Goal: Information Seeking & Learning: Learn about a topic

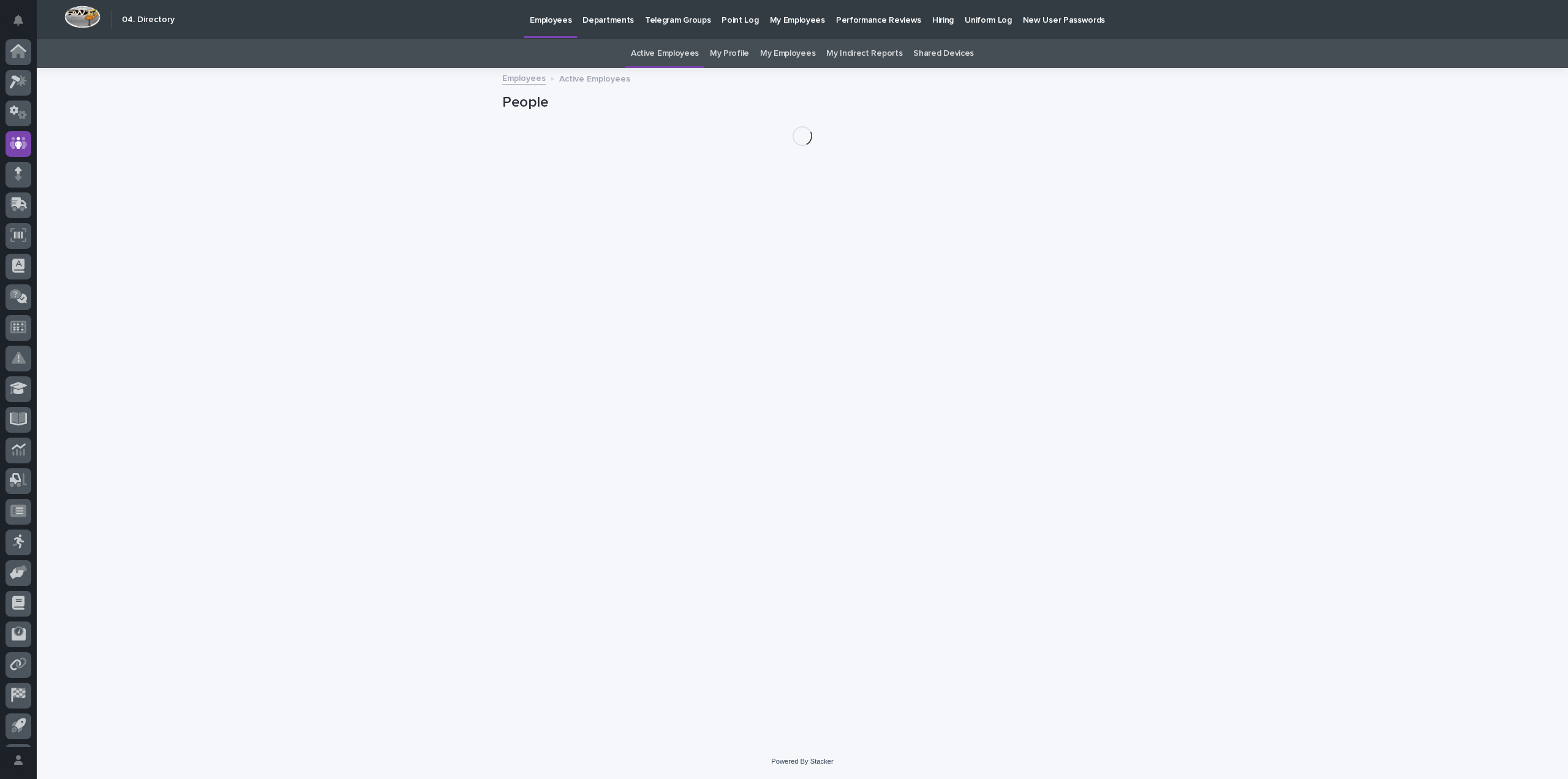
scroll to position [28, 0]
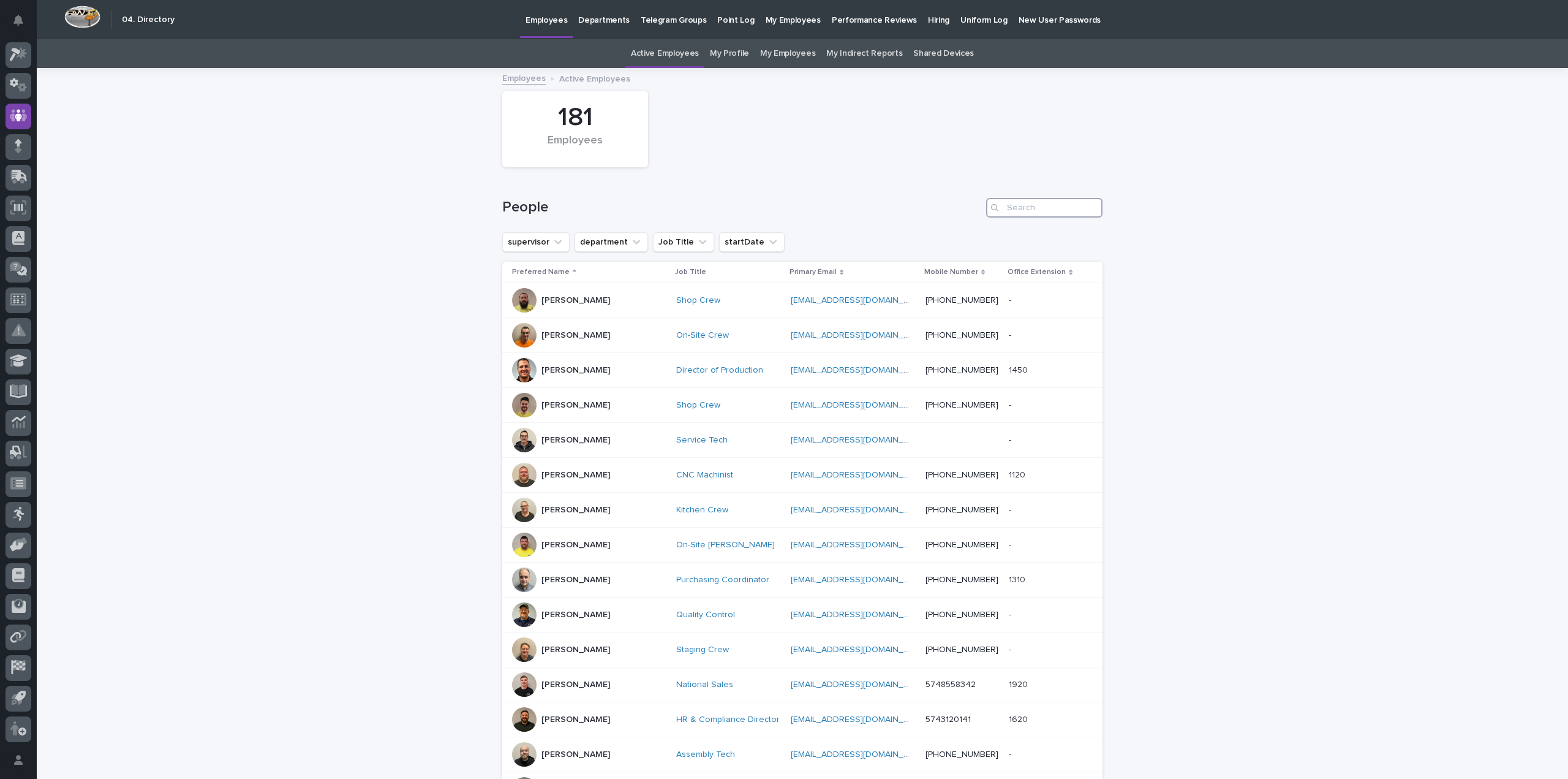
click at [1035, 213] on input "Search" at bounding box center [1044, 208] width 116 height 20
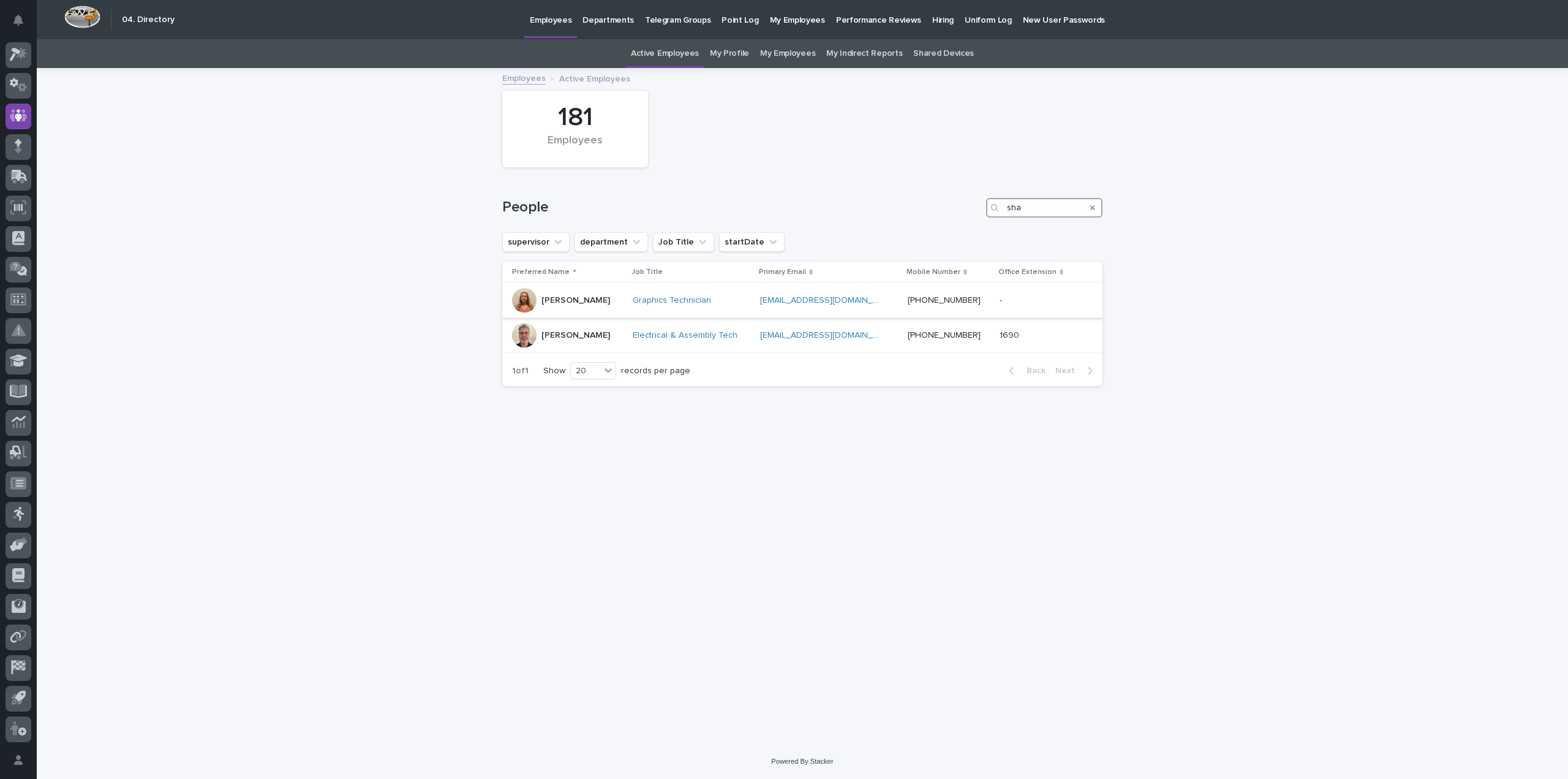
type input "sha"
click at [586, 297] on p "Shauna Perkins" at bounding box center [576, 301] width 69 height 10
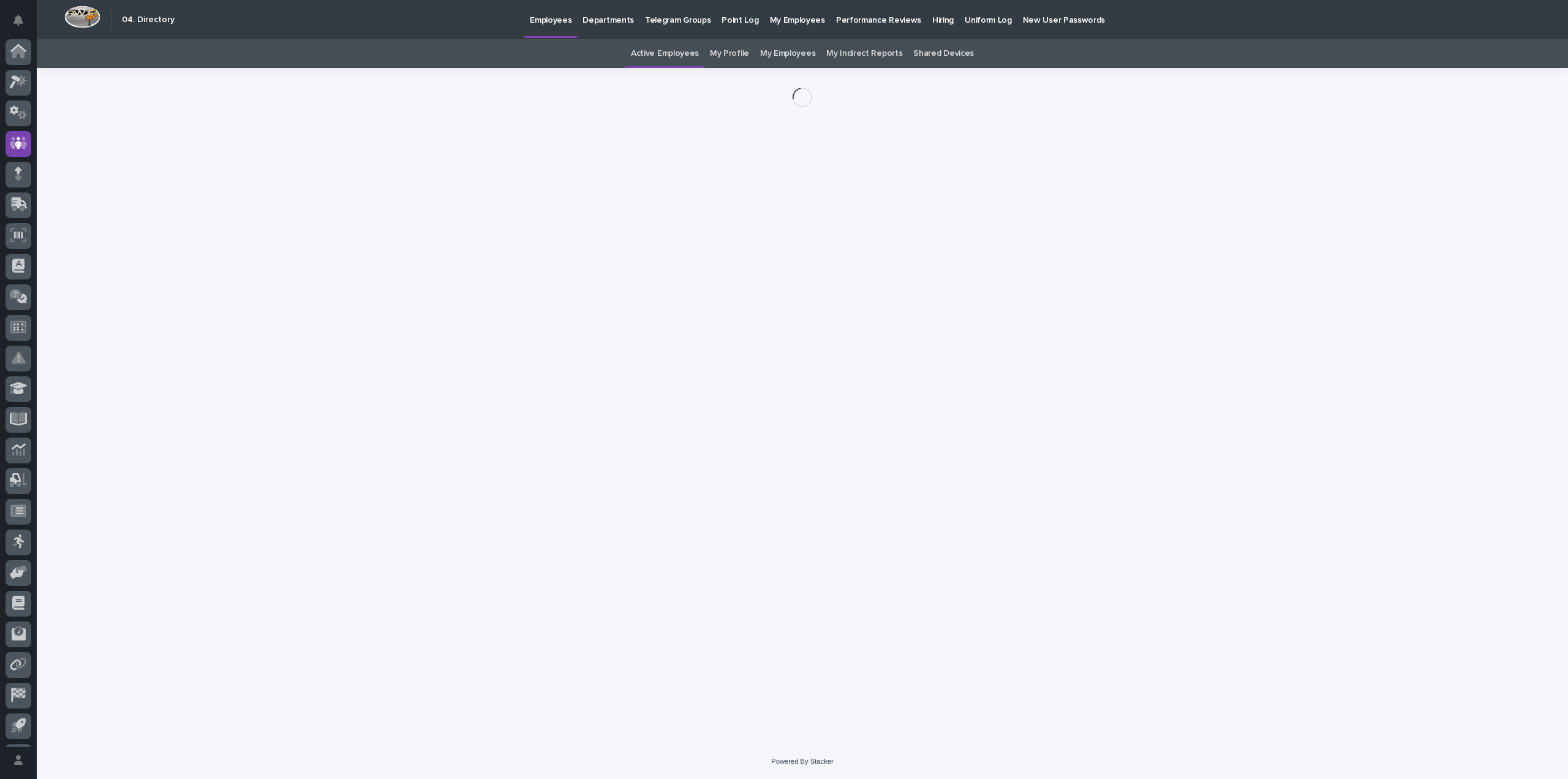
scroll to position [28, 0]
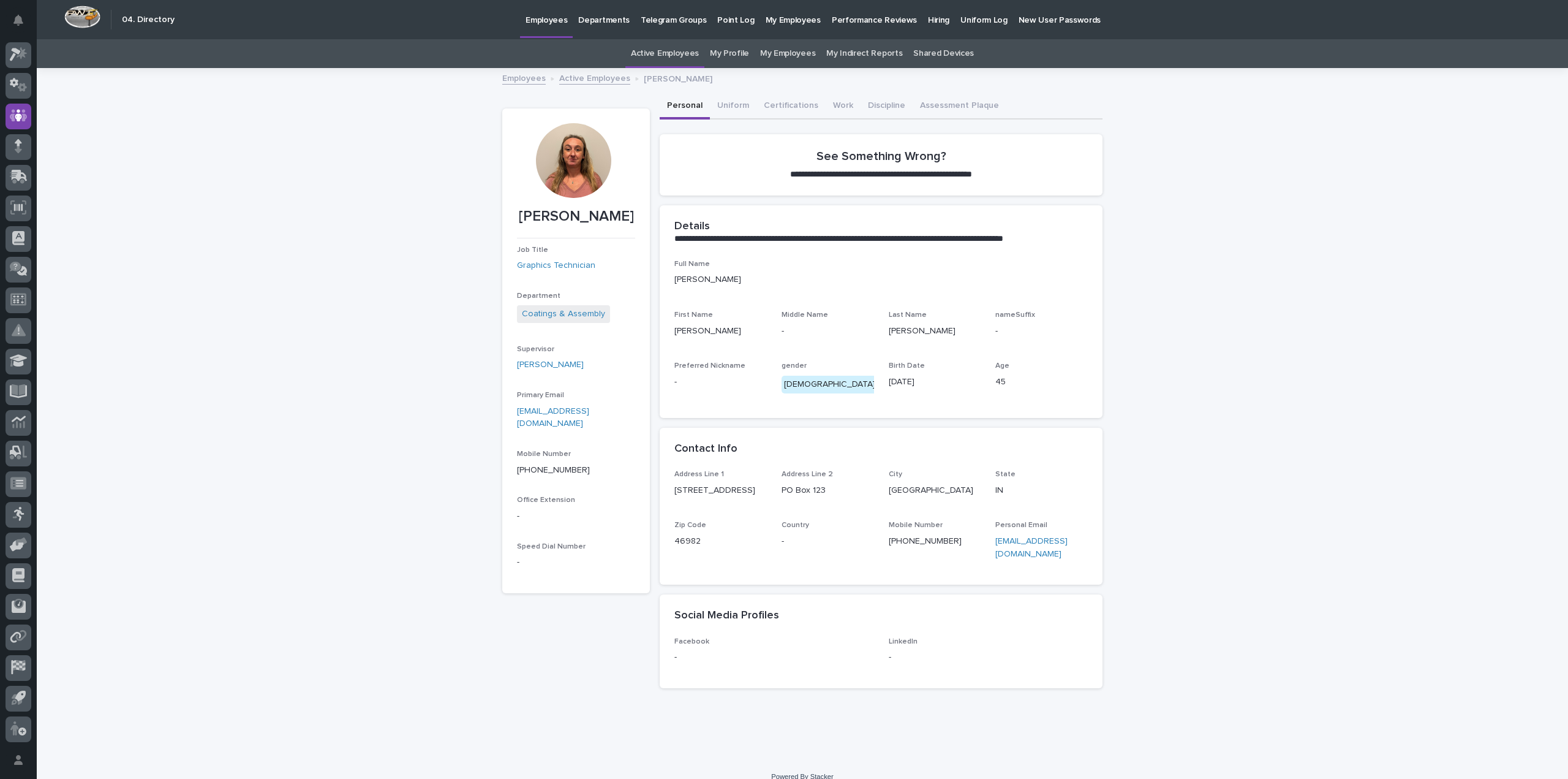
click at [563, 152] on div at bounding box center [573, 161] width 75 height 75
click at [719, 109] on button "Uniform" at bounding box center [733, 107] width 46 height 26
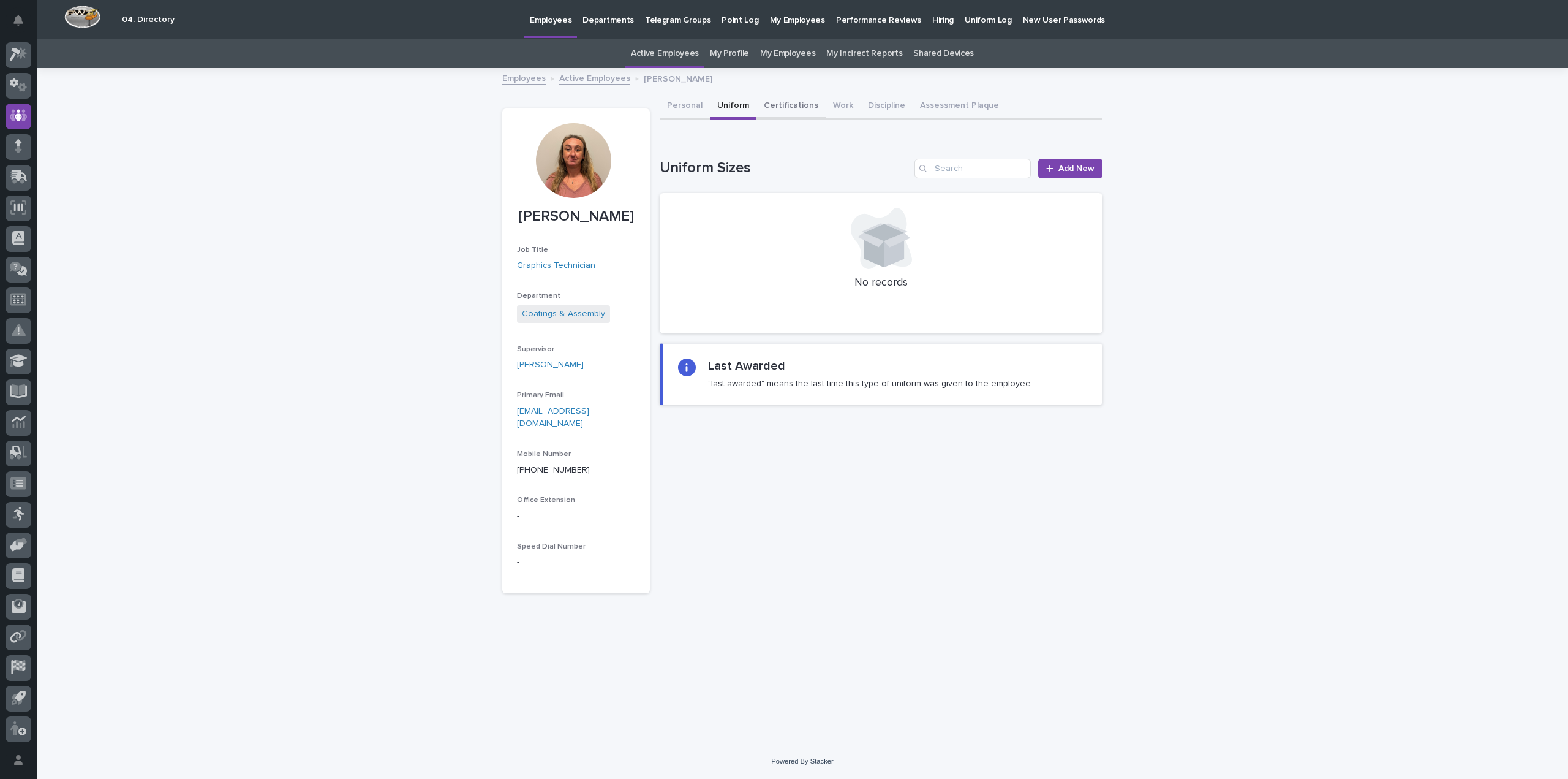
click at [780, 107] on button "Certifications" at bounding box center [791, 107] width 69 height 26
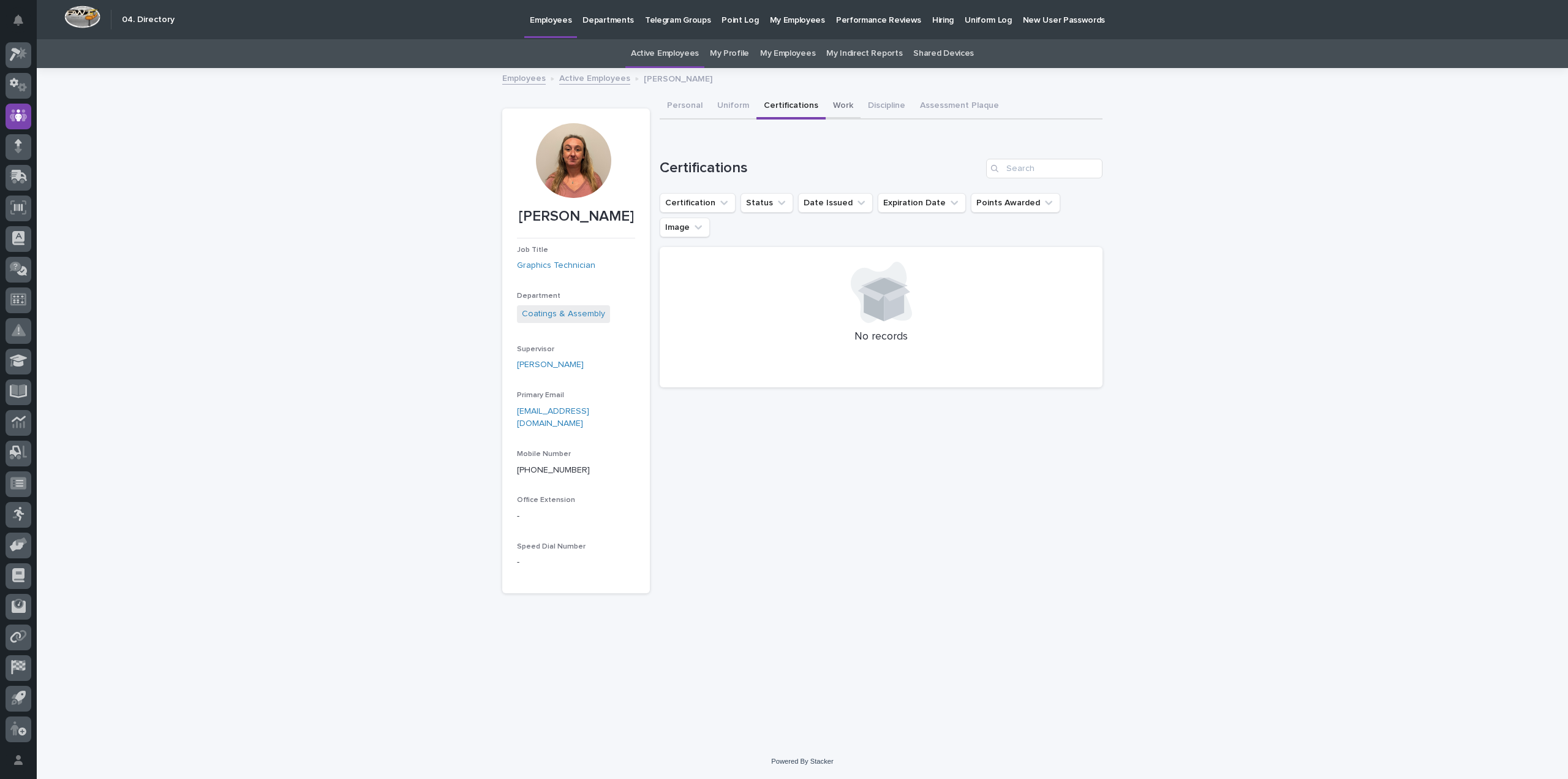
click at [841, 108] on button "Work" at bounding box center [843, 107] width 35 height 26
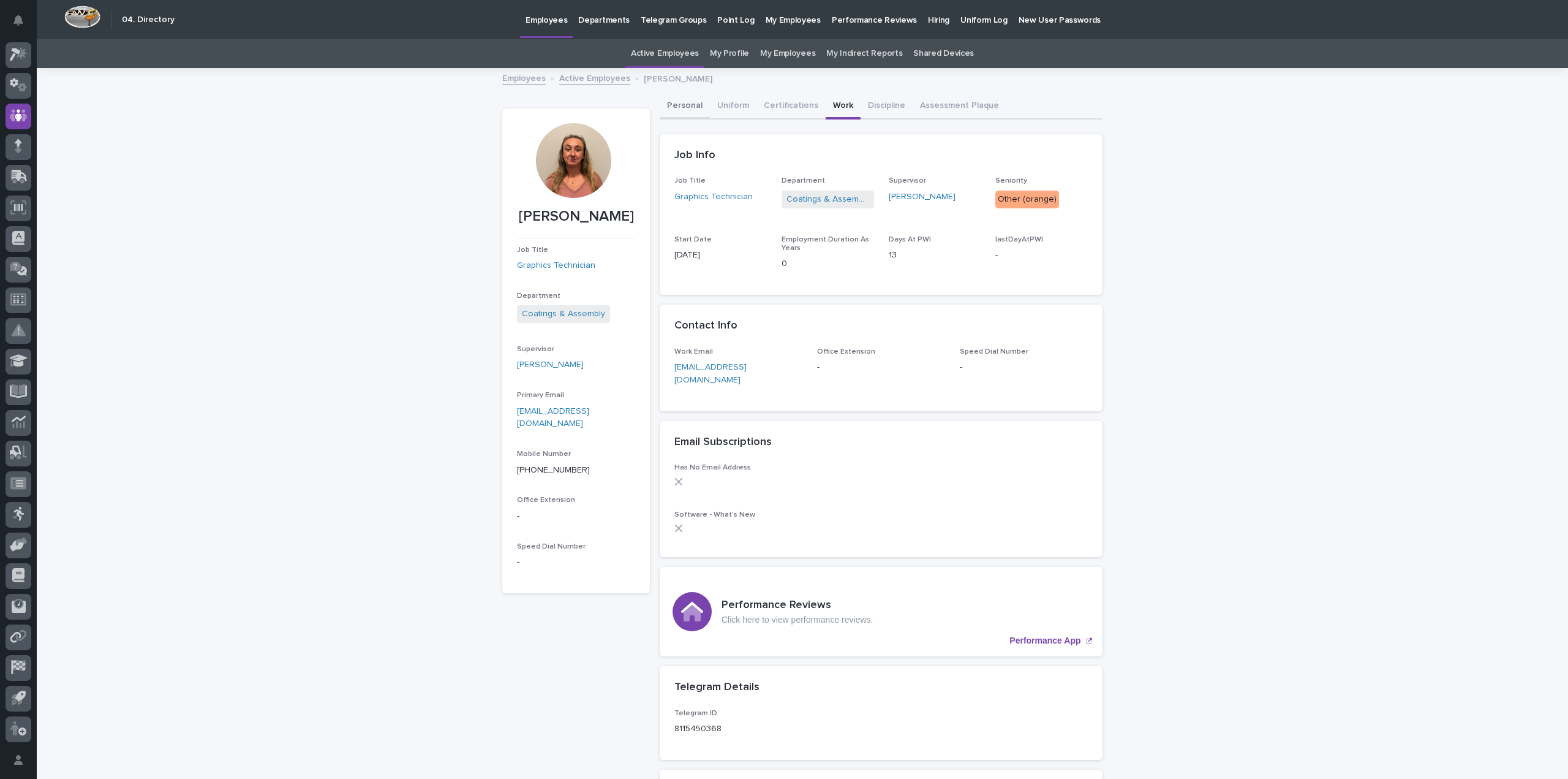
click at [676, 100] on button "Personal" at bounding box center [685, 107] width 50 height 26
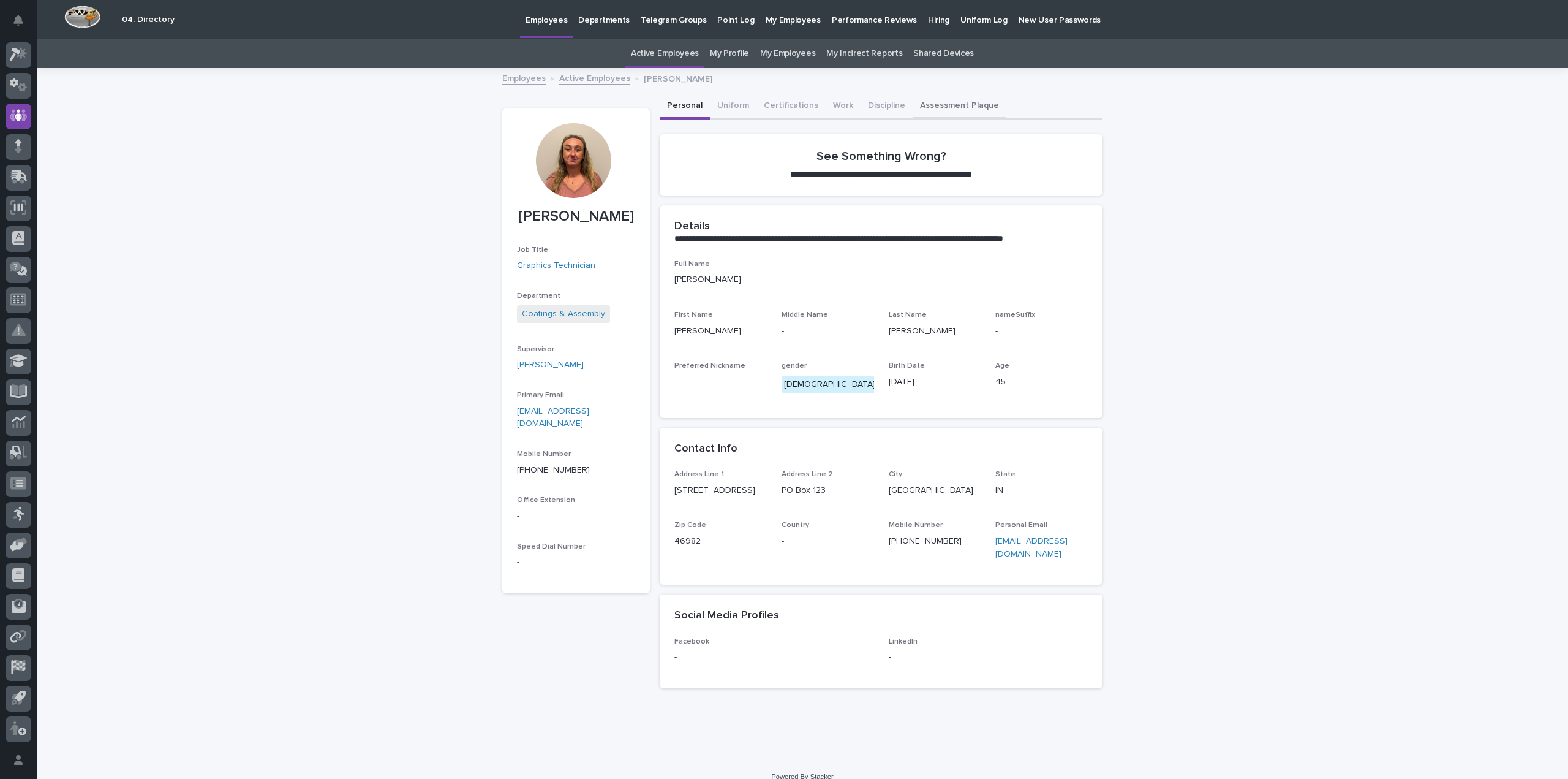
click at [972, 103] on button "Assessment Plaque" at bounding box center [960, 107] width 94 height 26
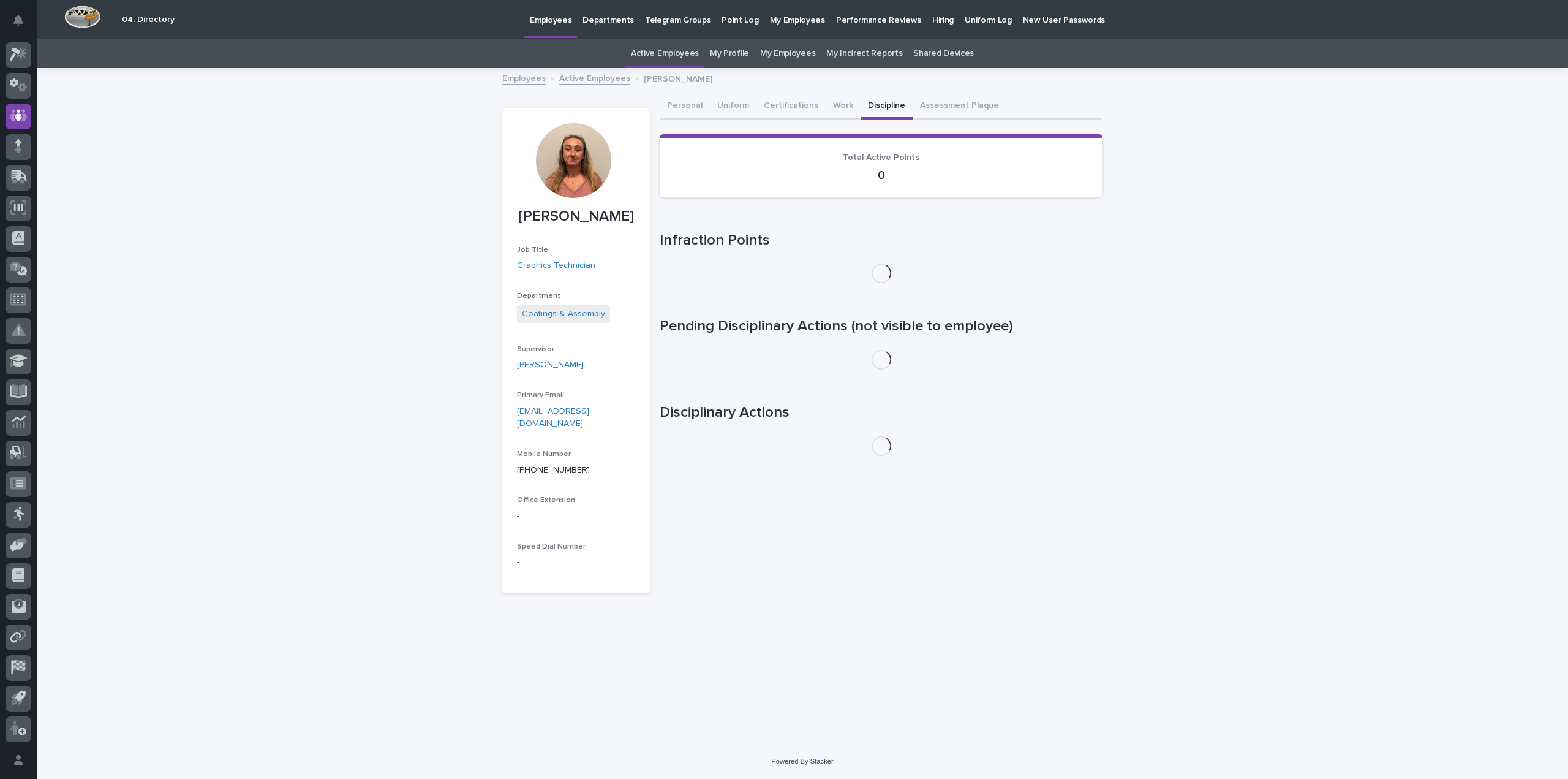
click at [864, 103] on button "Discipline" at bounding box center [886, 107] width 52 height 26
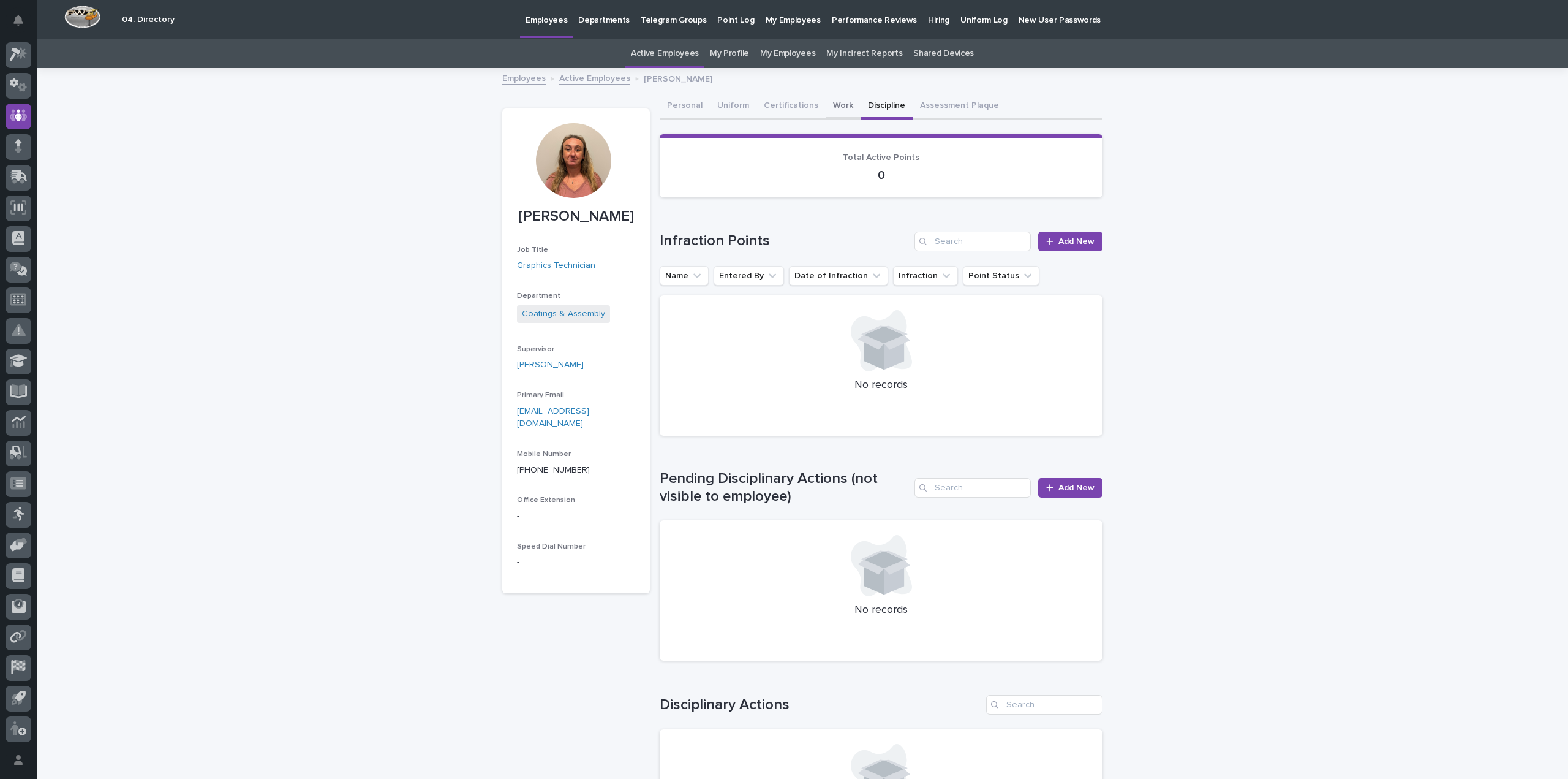
click at [841, 103] on button "Work" at bounding box center [843, 107] width 35 height 26
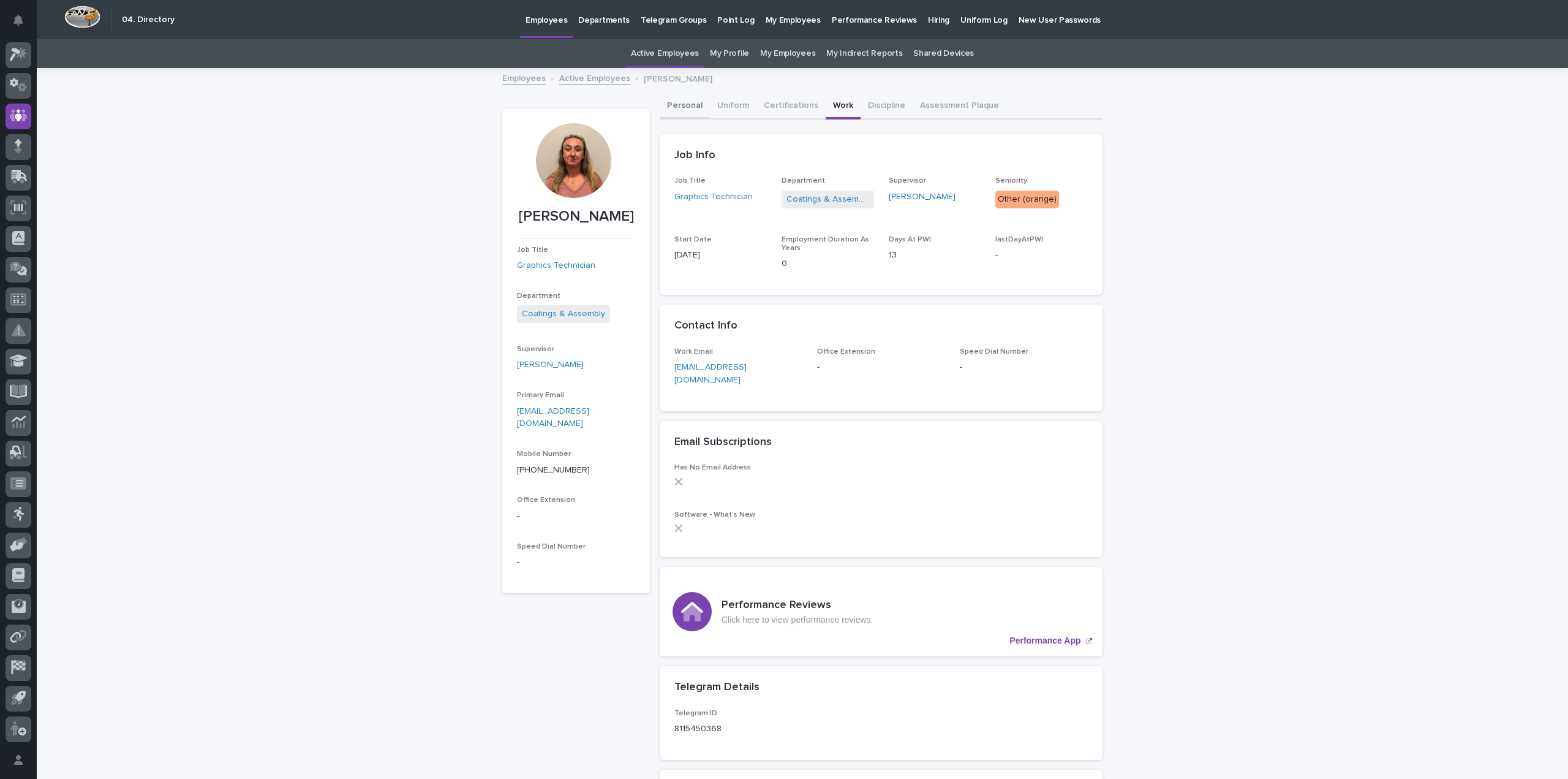
click at [696, 101] on button "Personal" at bounding box center [685, 107] width 50 height 26
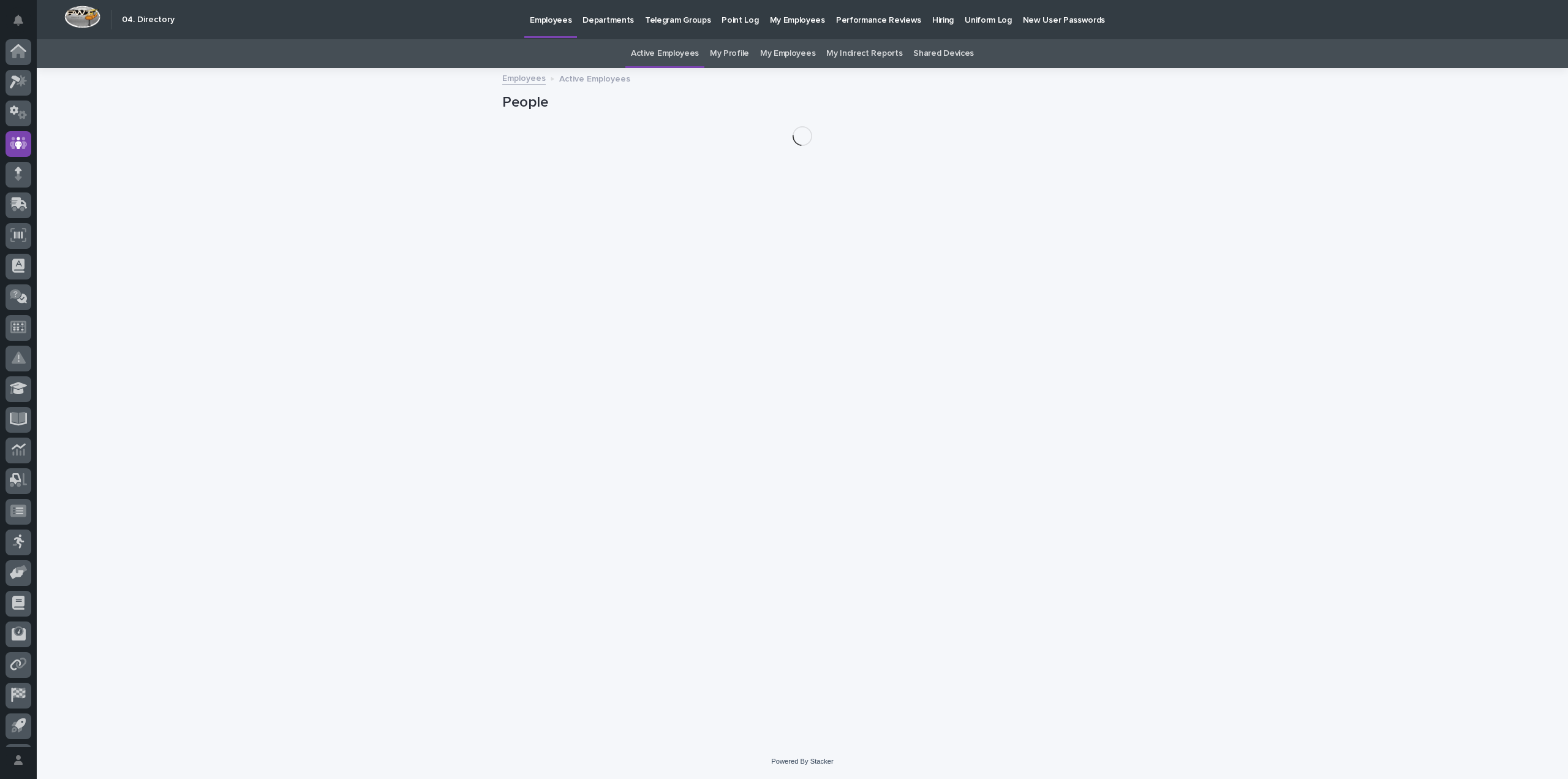
scroll to position [28, 0]
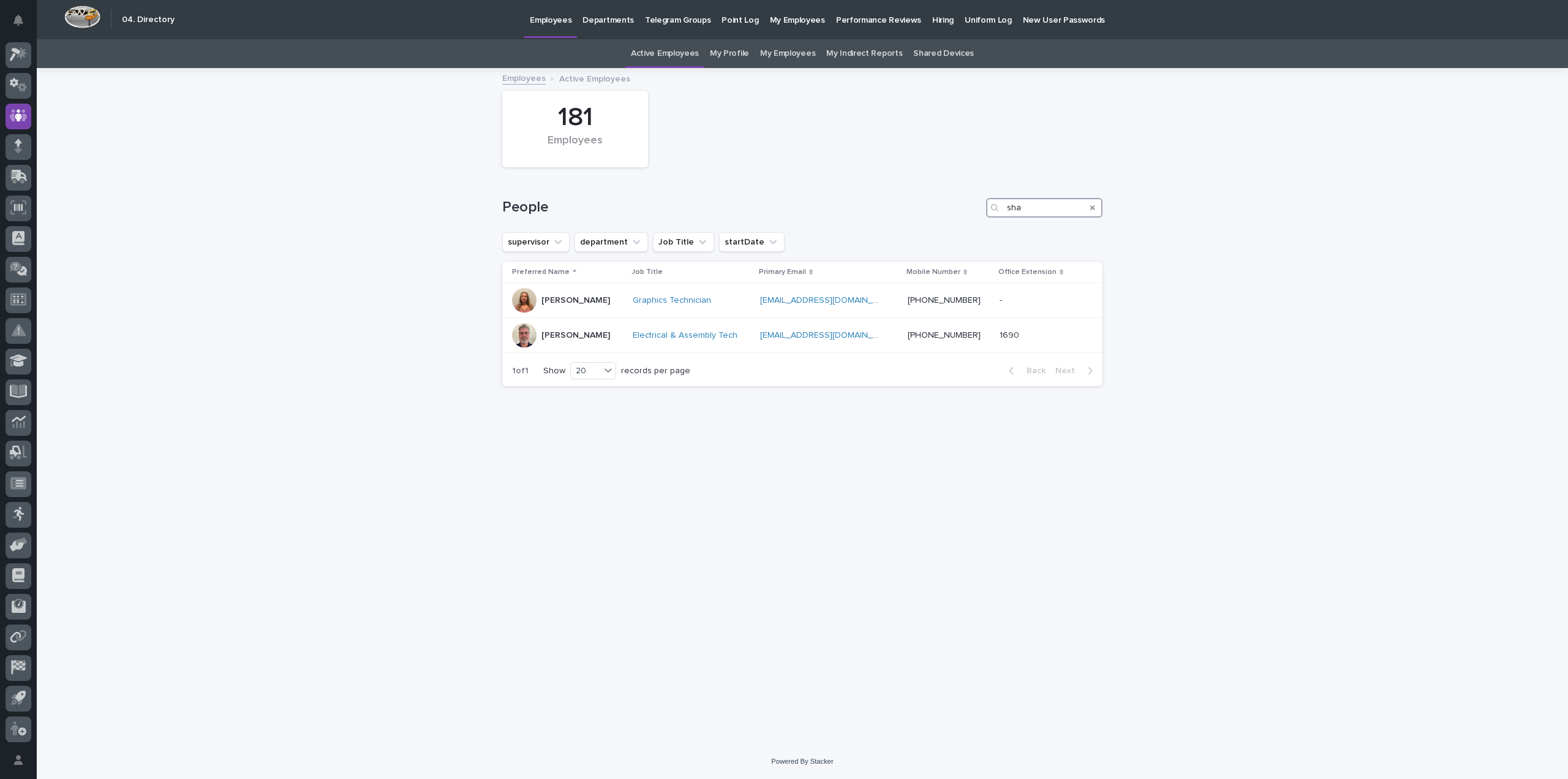
click at [1035, 204] on input "sha" at bounding box center [1044, 208] width 116 height 20
click at [1089, 208] on div "Search" at bounding box center [1093, 208] width 20 height 20
click at [1093, 205] on icon "Search" at bounding box center [1093, 207] width 5 height 7
click at [1058, 207] on input "Search" at bounding box center [1044, 208] width 116 height 20
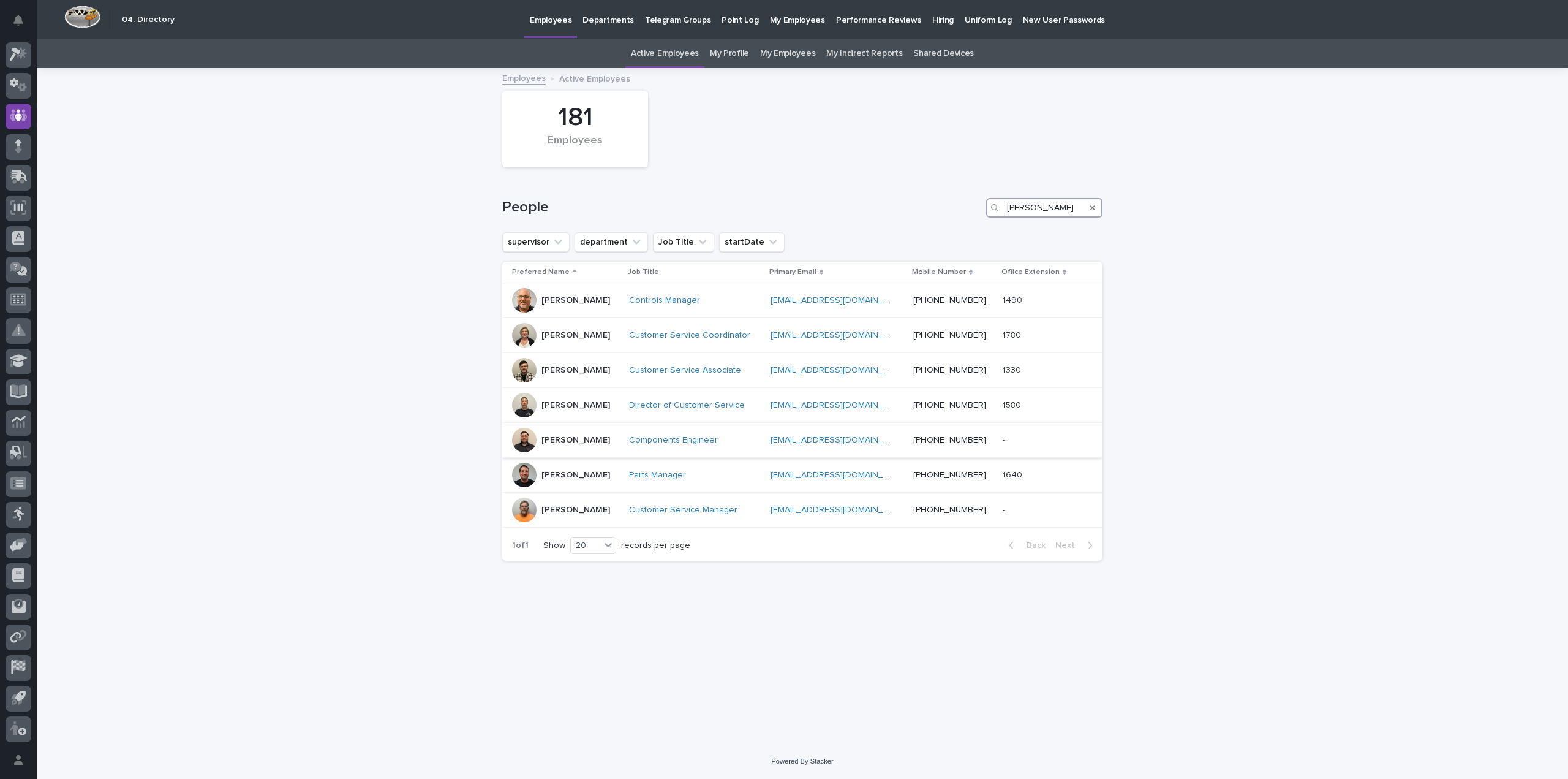
type input "josh"
click at [613, 449] on div "Josh Nakasone" at bounding box center [565, 440] width 107 height 24
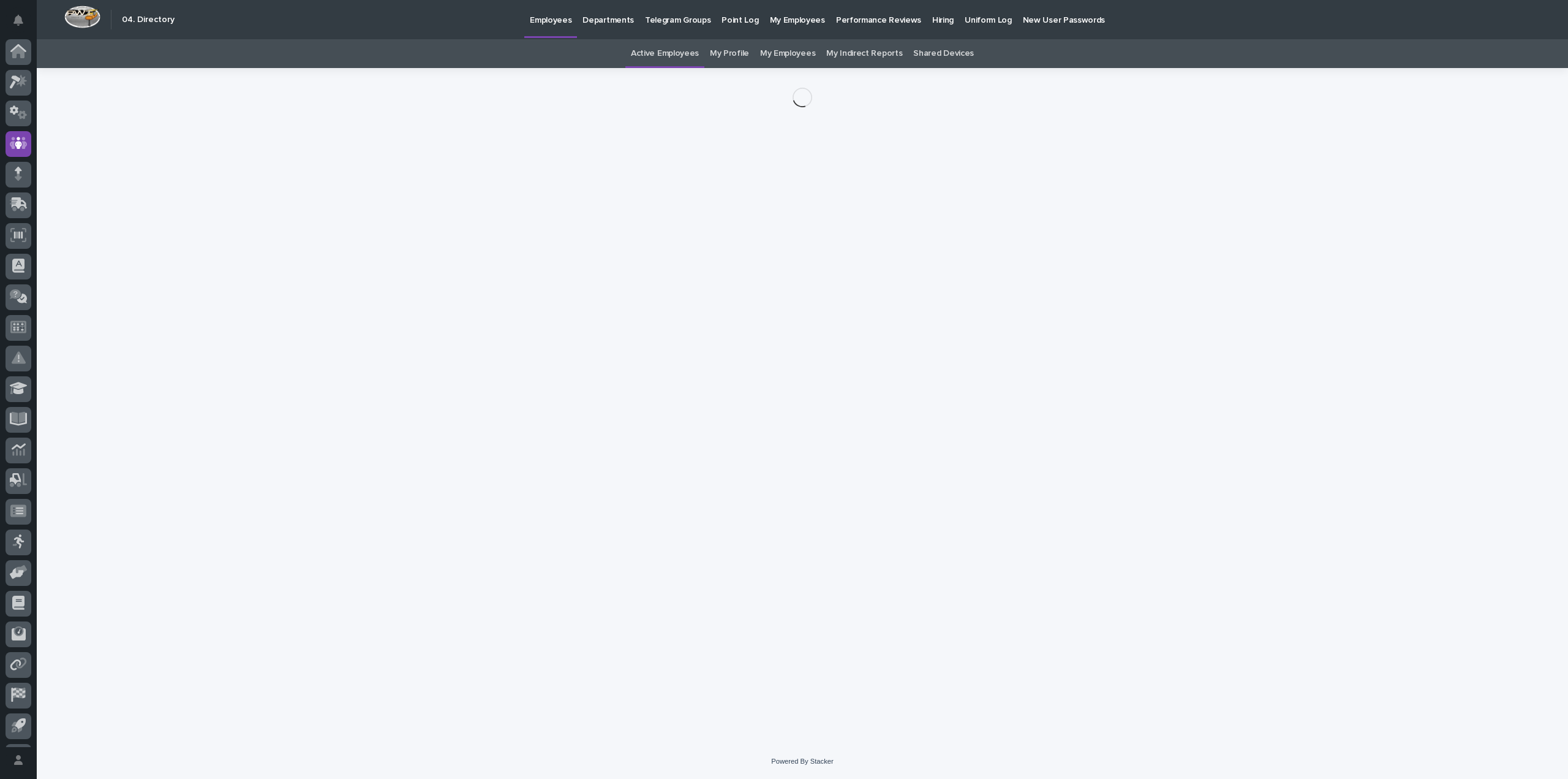
scroll to position [28, 0]
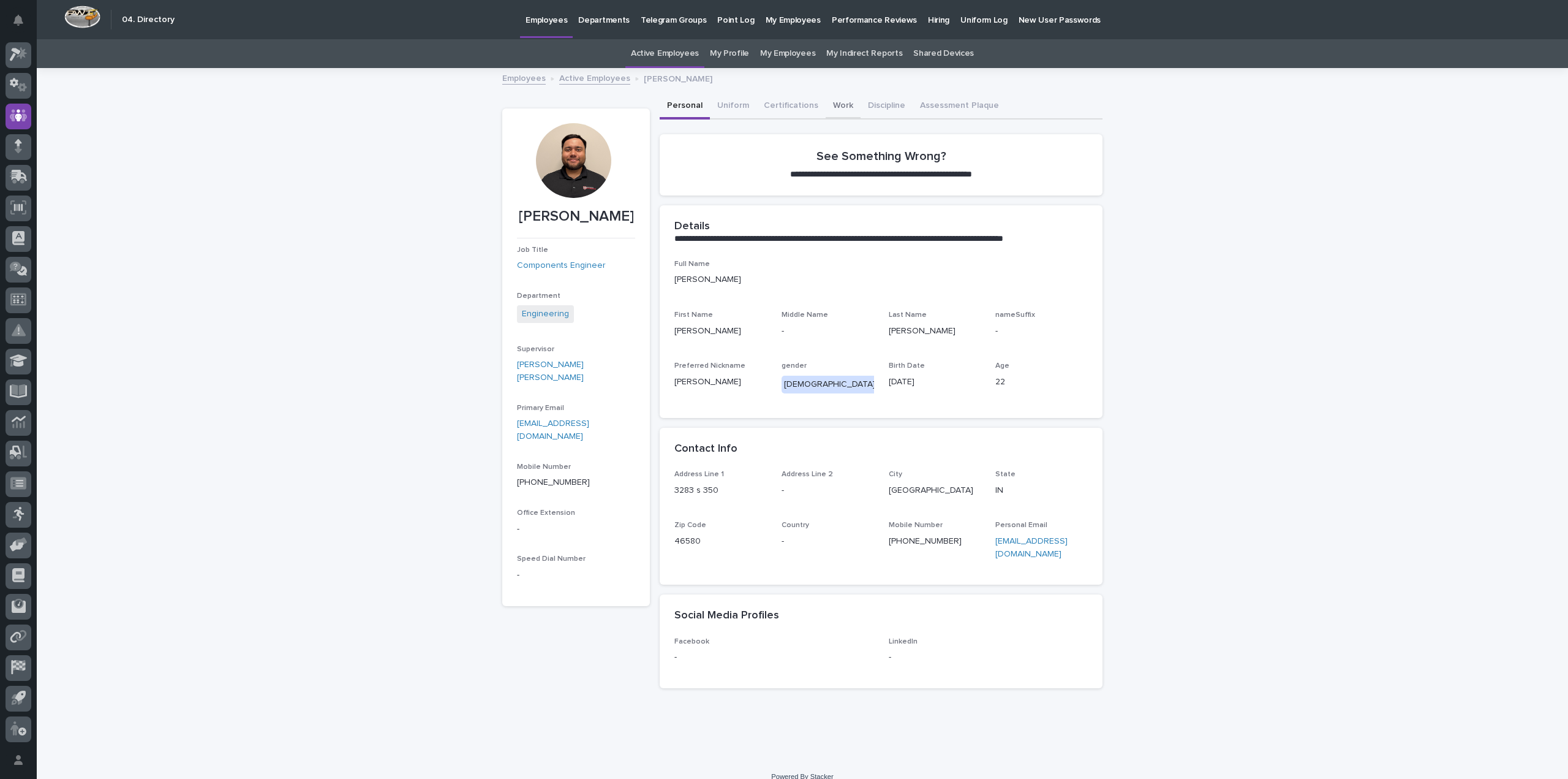
click at [834, 107] on button "Work" at bounding box center [843, 107] width 35 height 26
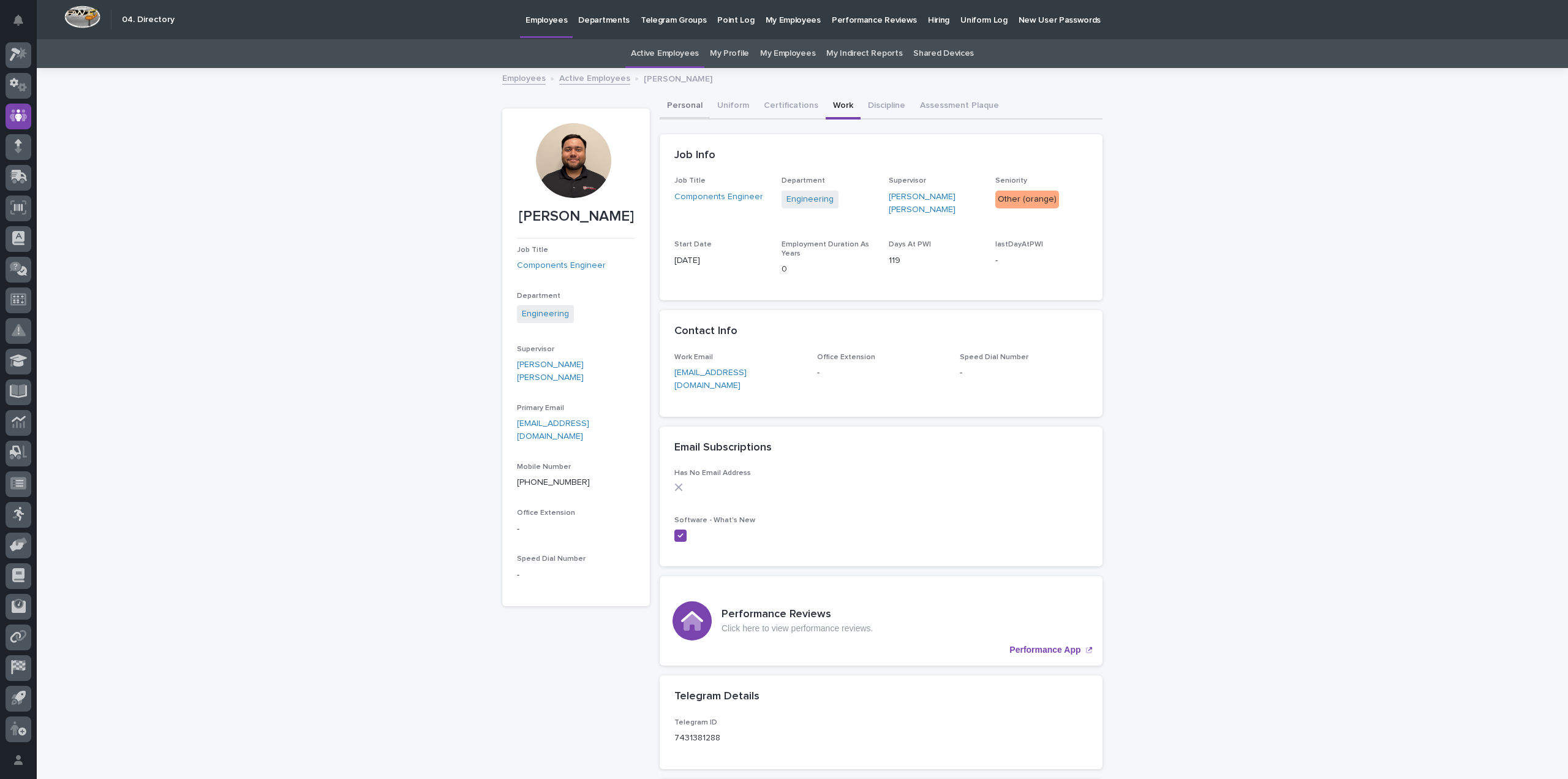
click at [680, 107] on button "Personal" at bounding box center [685, 107] width 50 height 26
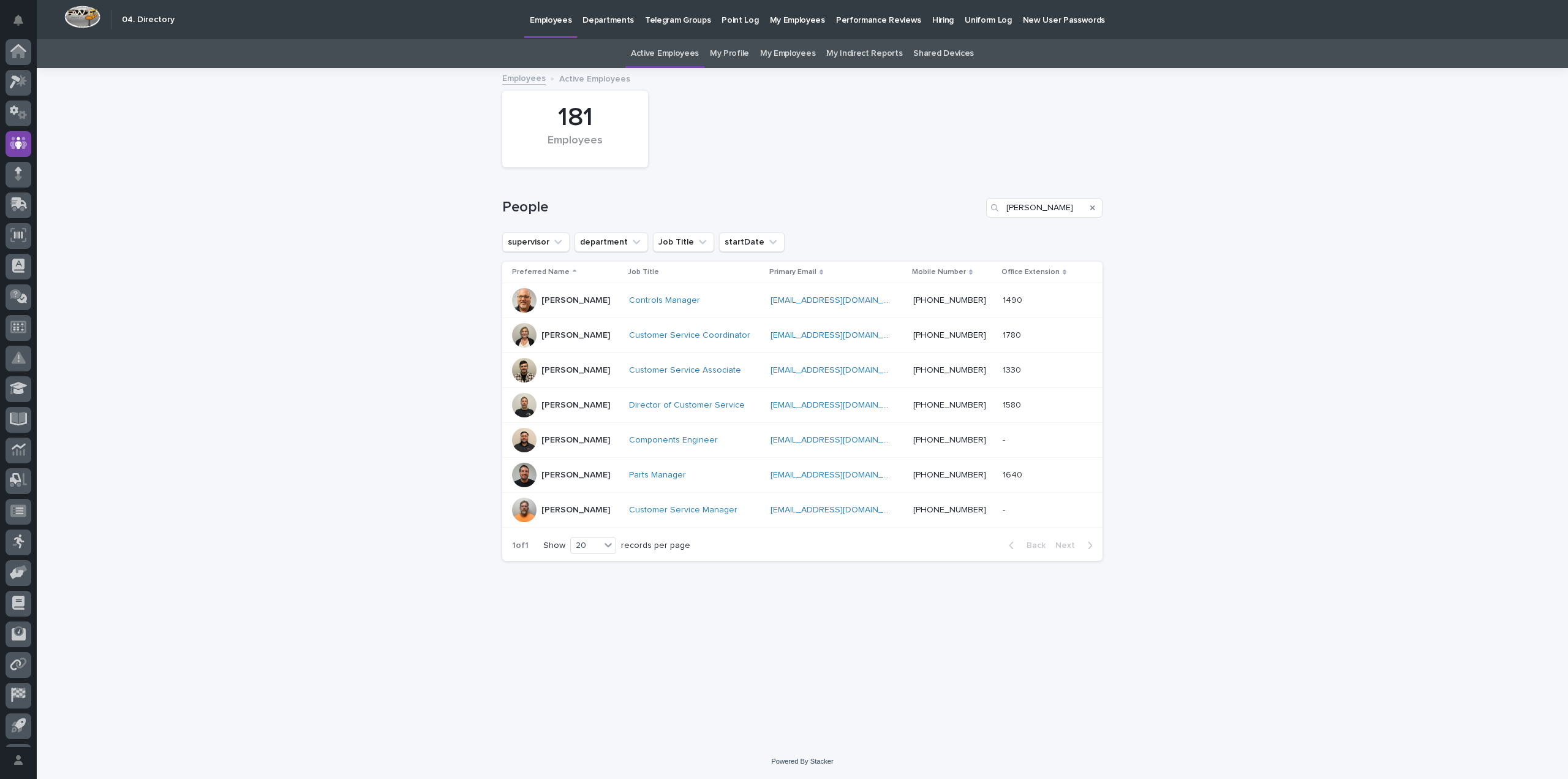
scroll to position [28, 0]
click at [1093, 207] on icon "Search" at bounding box center [1093, 208] width 5 height 5
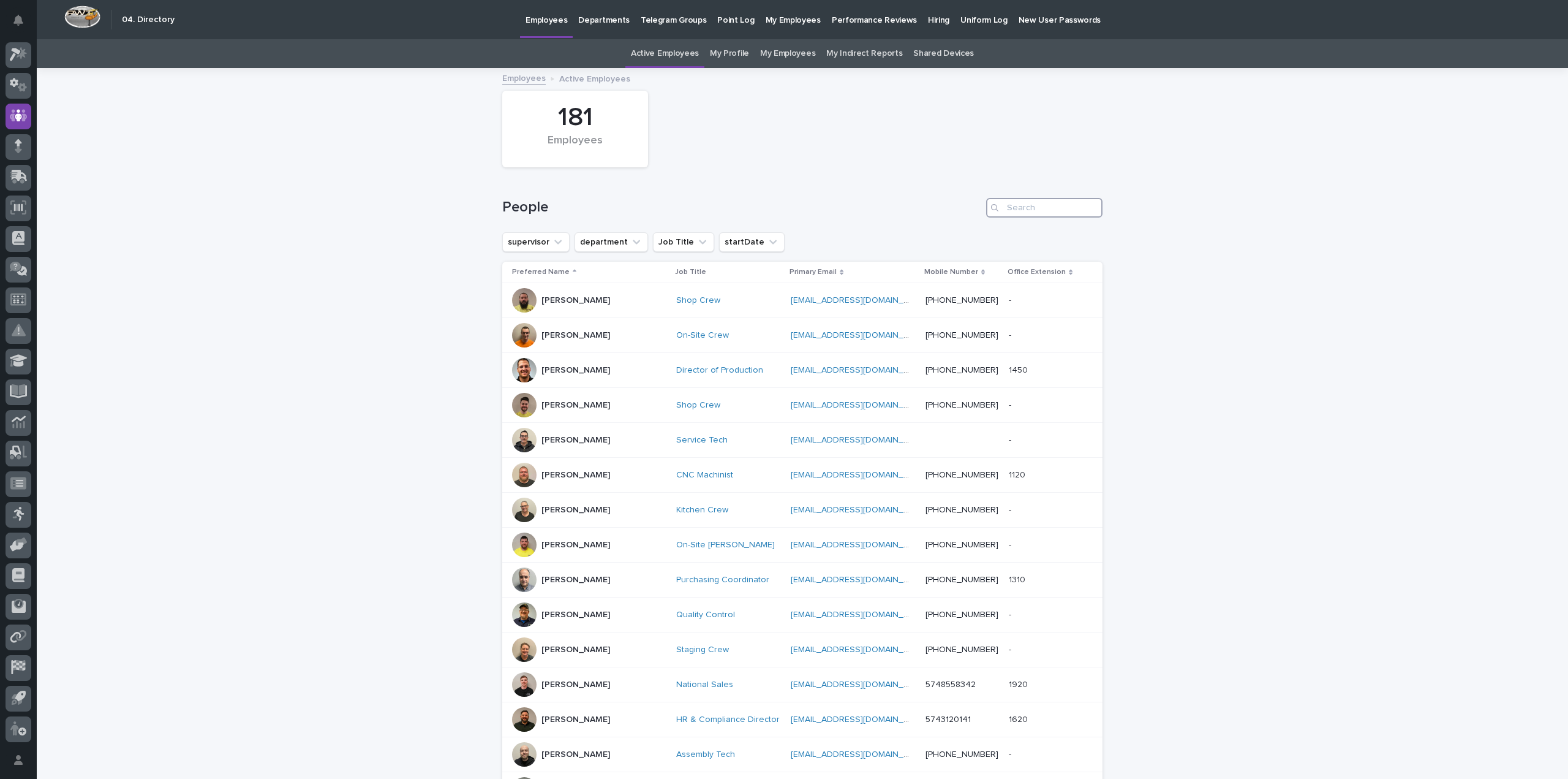
click at [1026, 204] on input "Search" at bounding box center [1044, 208] width 116 height 20
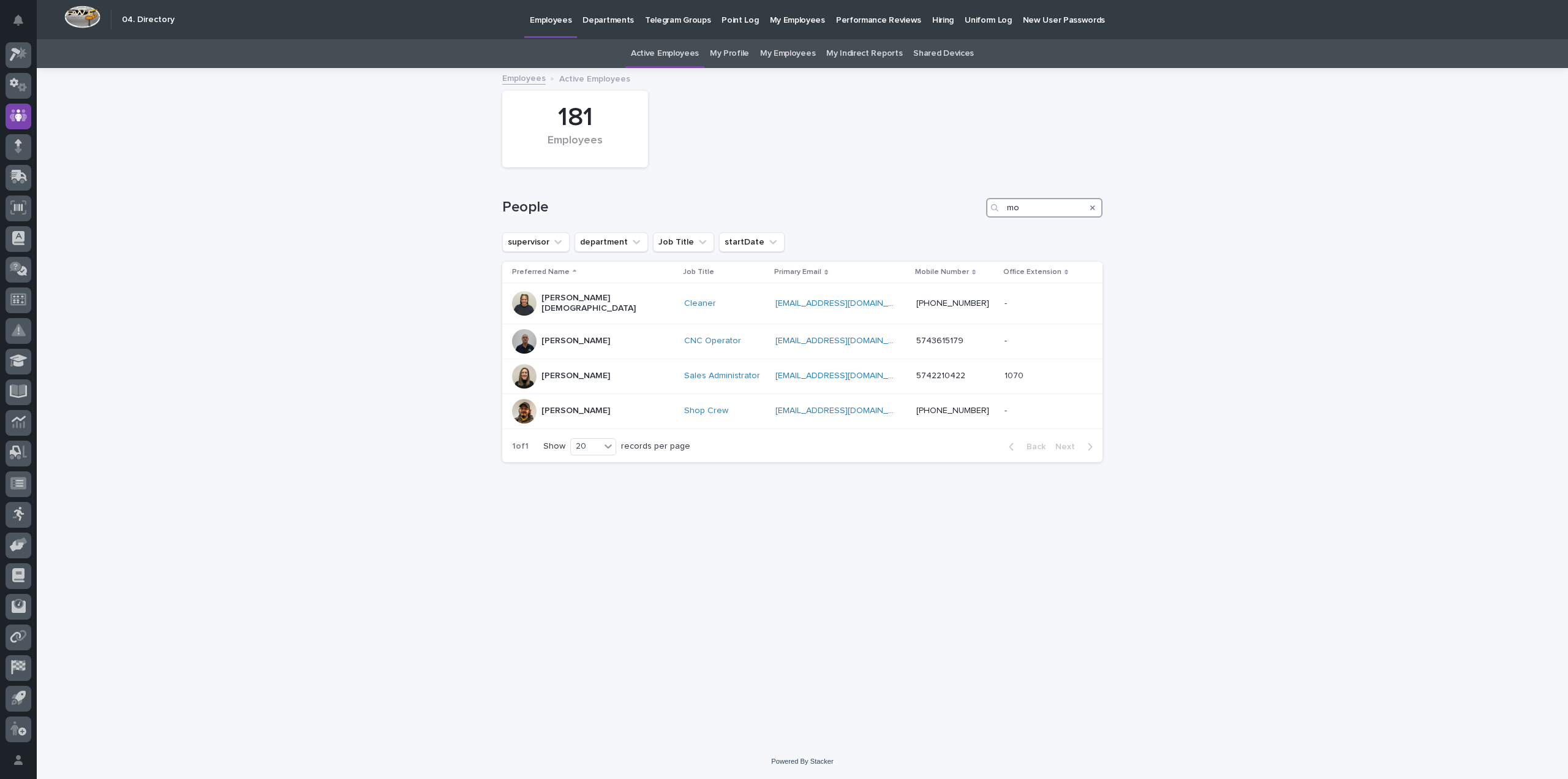
type input "m"
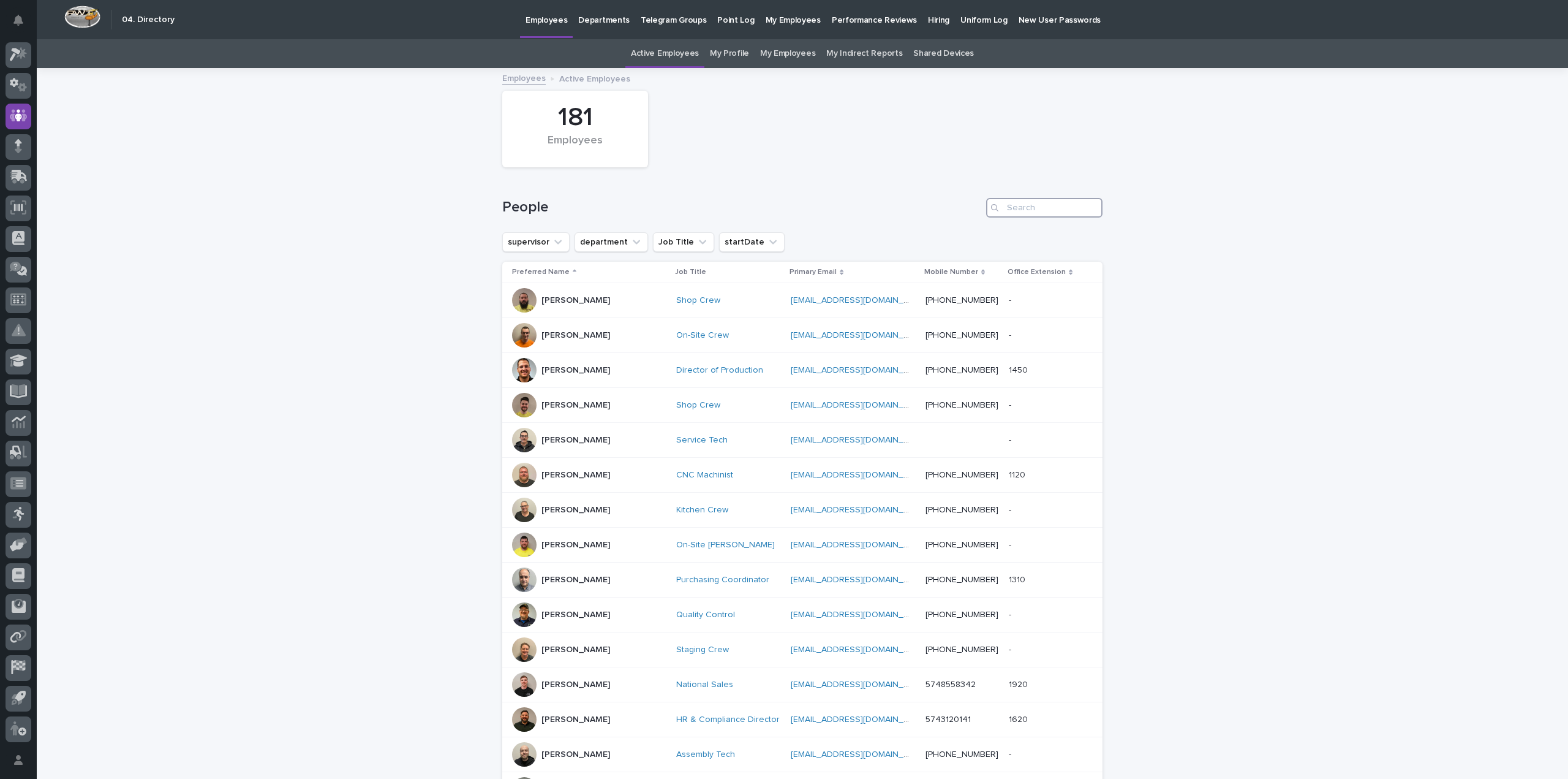
scroll to position [342, 0]
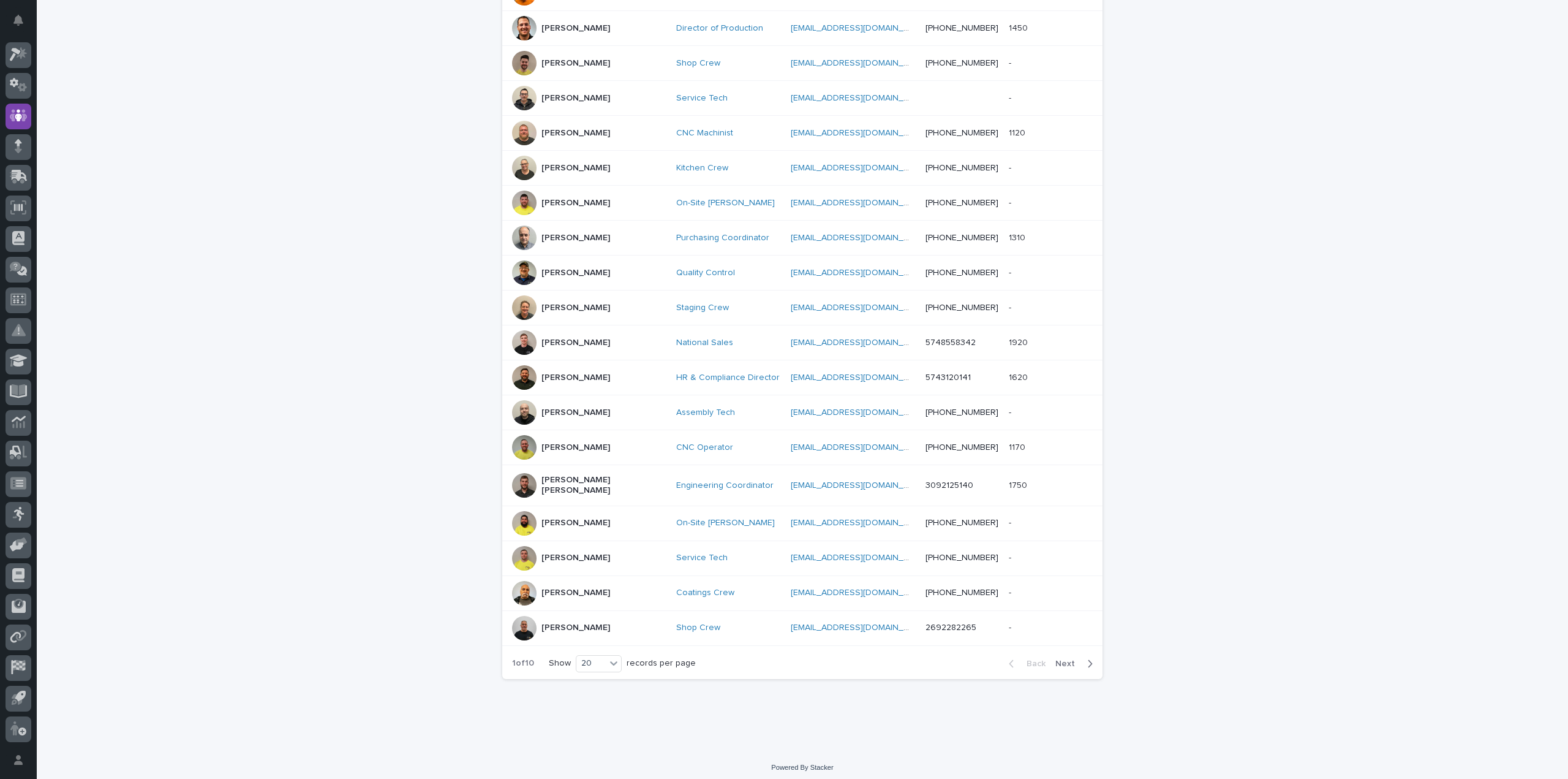
click at [1087, 658] on icon "button" at bounding box center [1089, 663] width 6 height 11
click at [1083, 655] on div "Back Next" at bounding box center [1050, 664] width 103 height 31
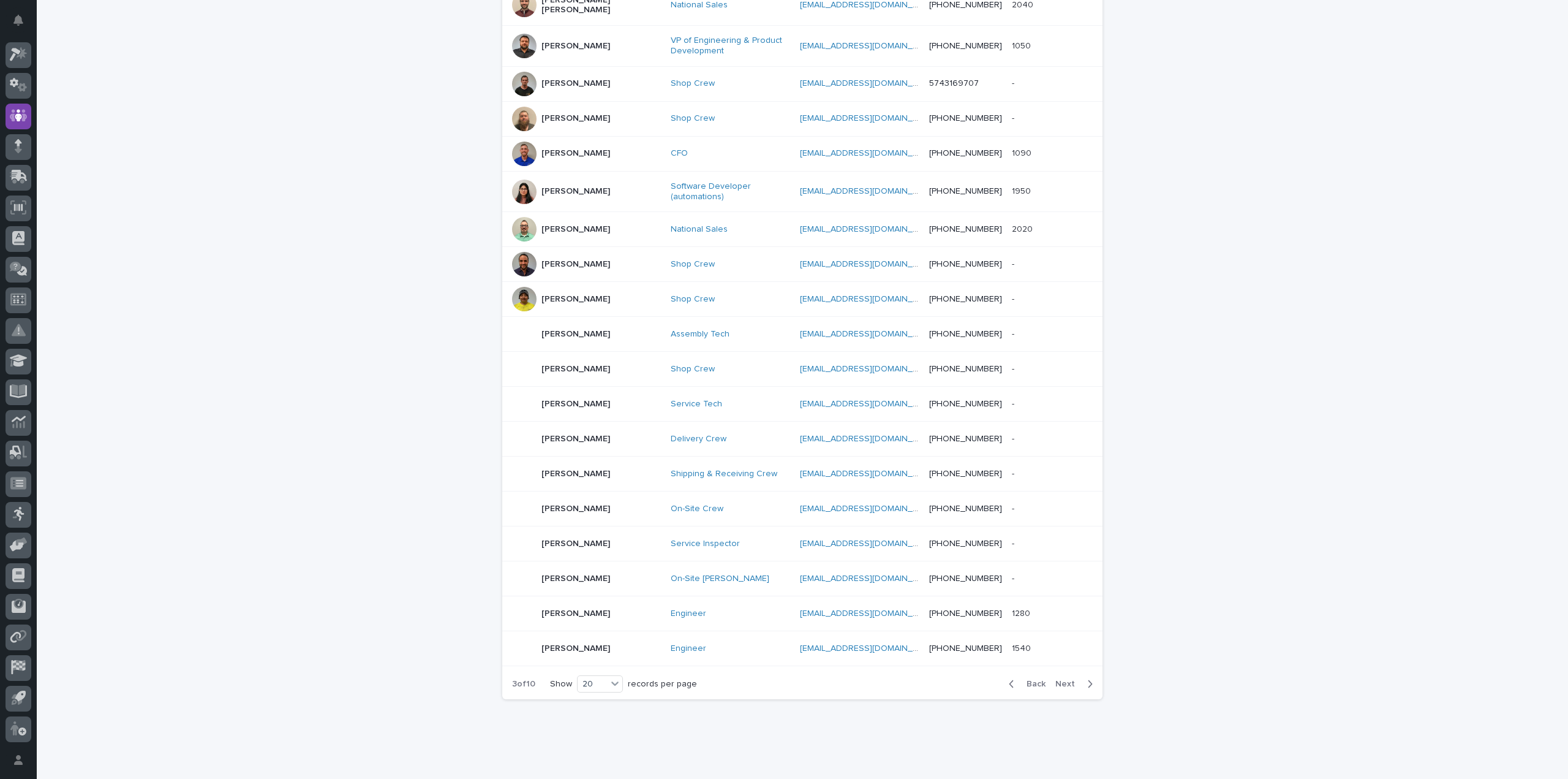
scroll to position [348, 0]
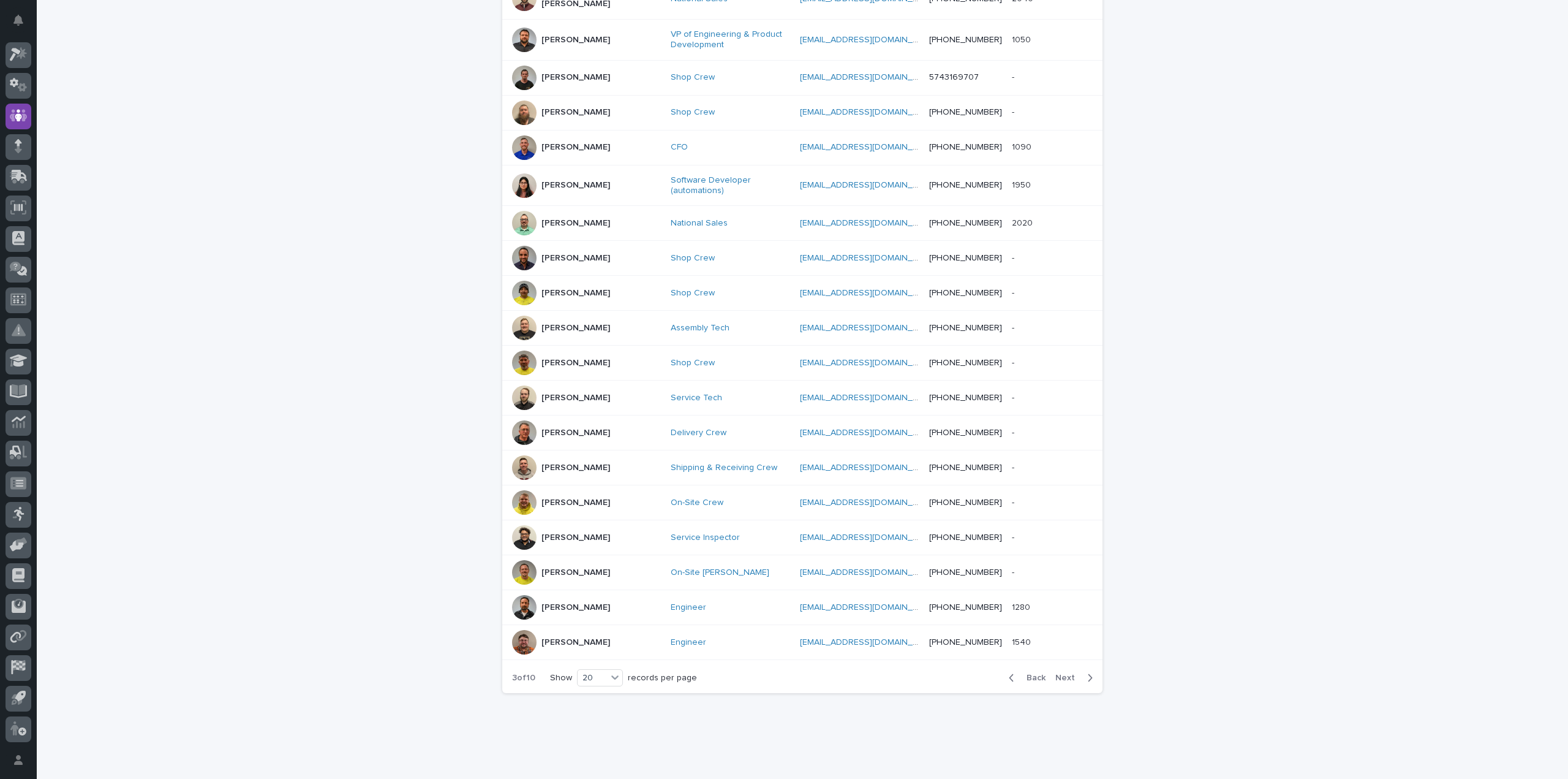
click at [1087, 672] on icon "button" at bounding box center [1089, 677] width 6 height 11
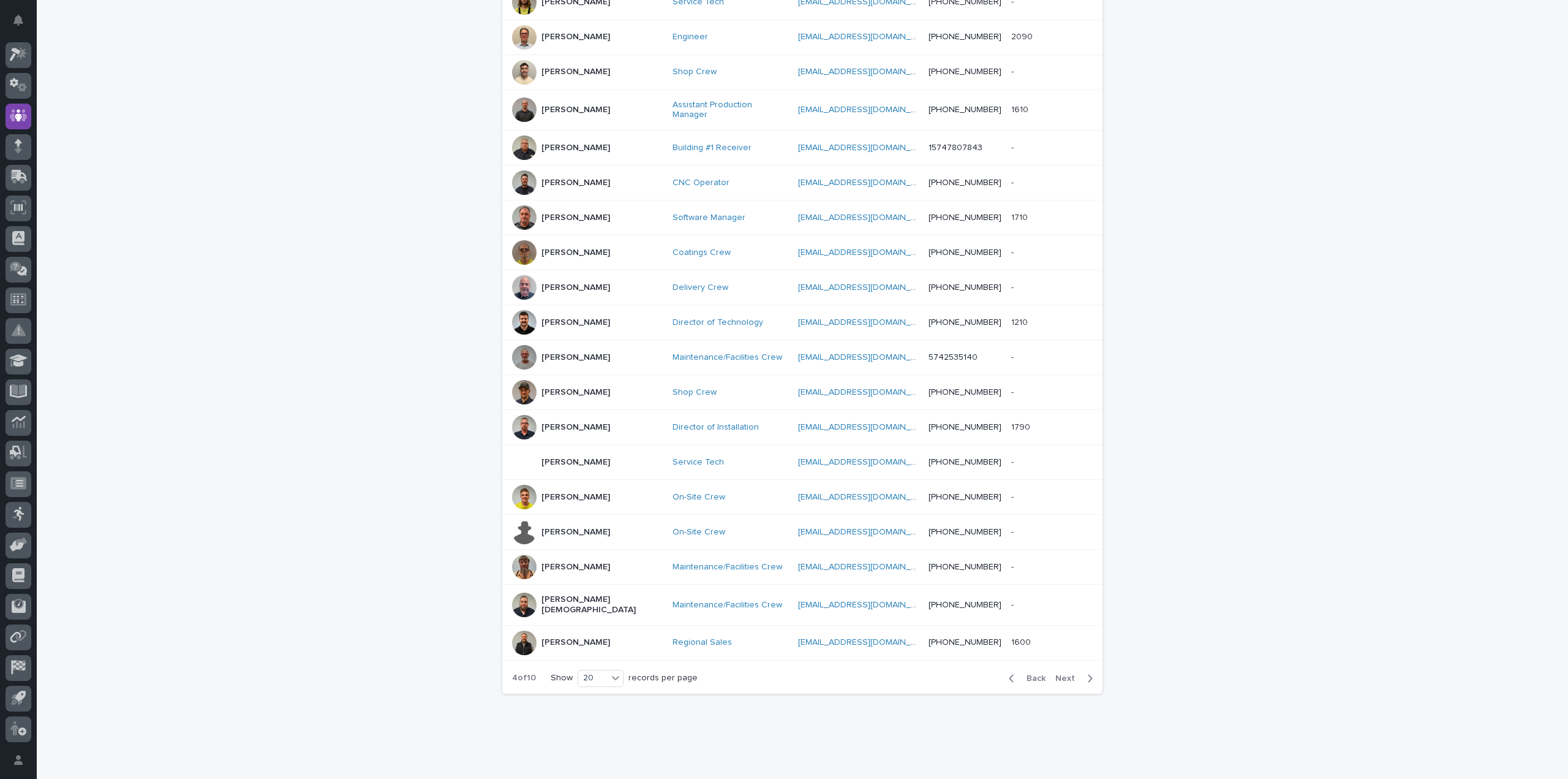
click at [1087, 673] on icon "button" at bounding box center [1089, 678] width 6 height 11
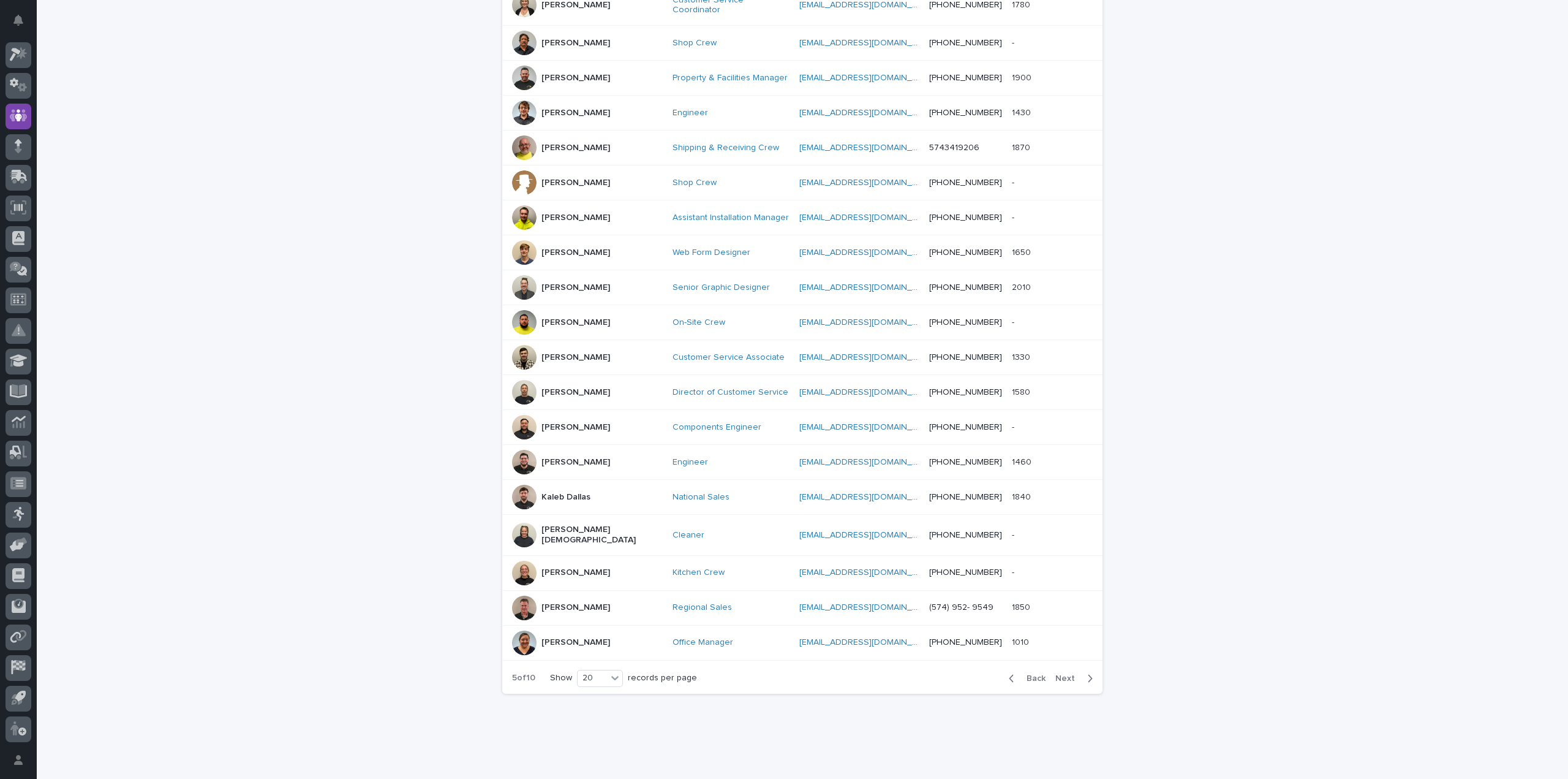
click at [1087, 673] on icon "button" at bounding box center [1089, 678] width 6 height 11
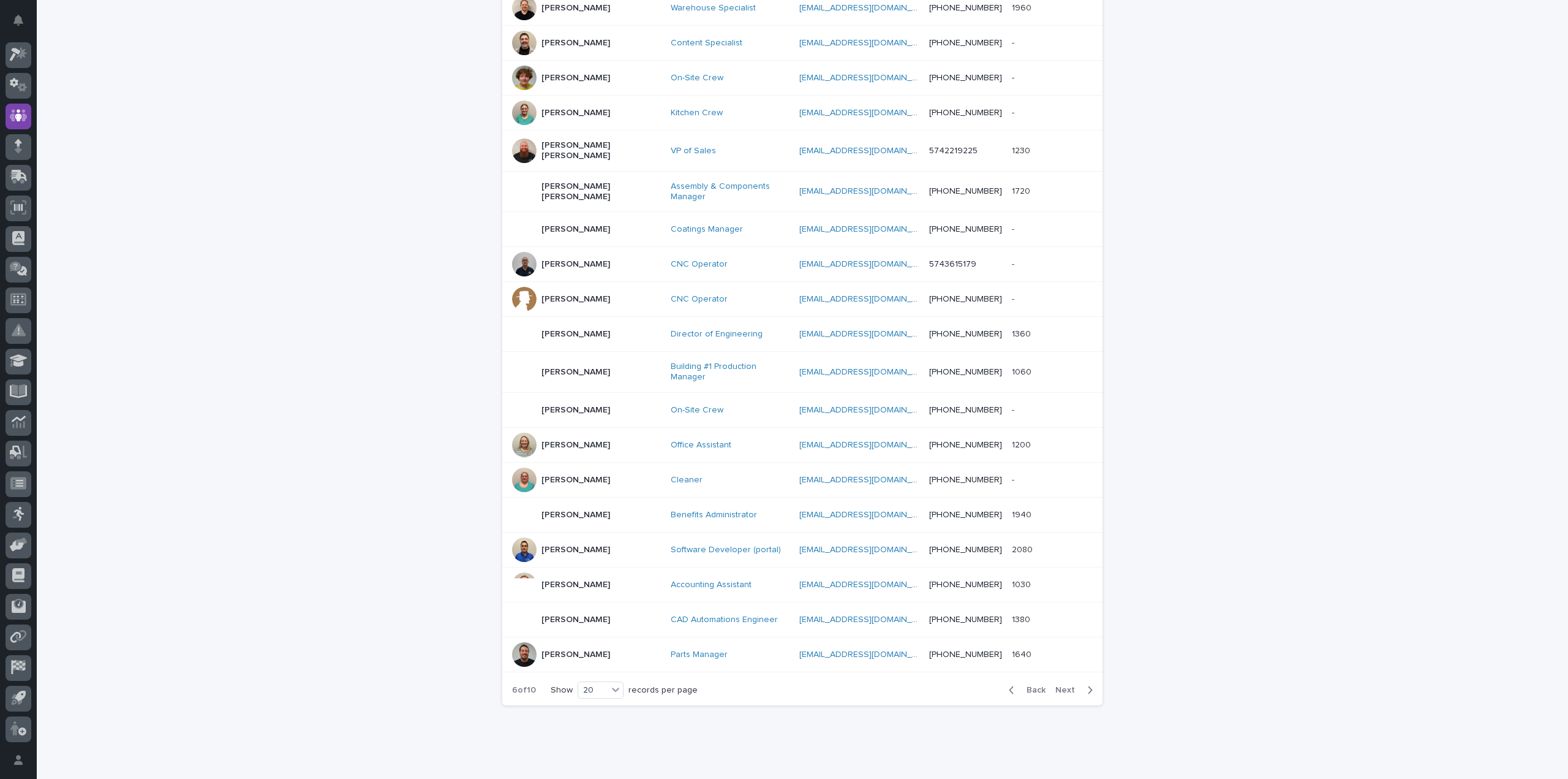
scroll to position [348, 0]
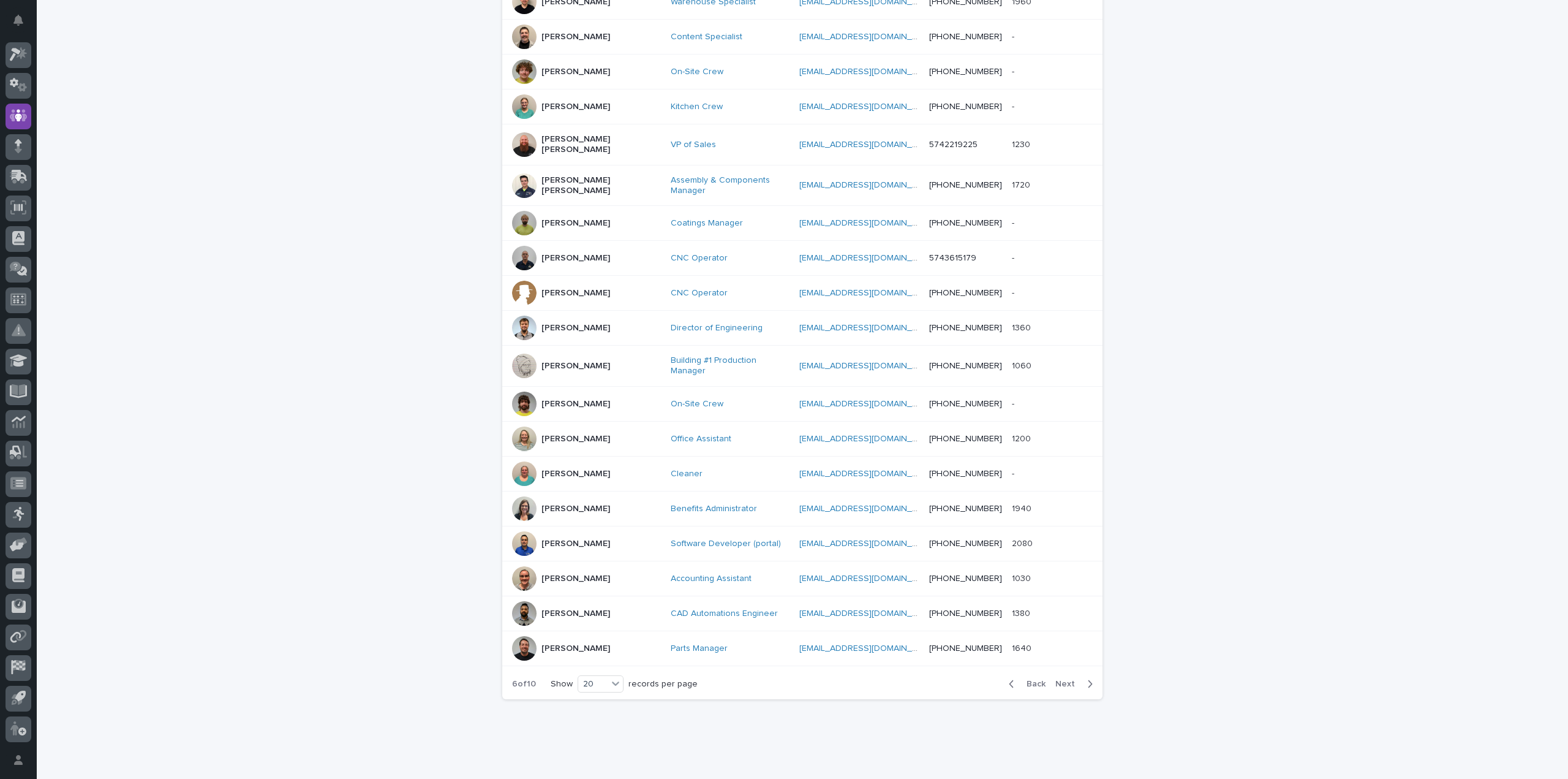
click at [1087, 678] on icon "button" at bounding box center [1089, 683] width 6 height 11
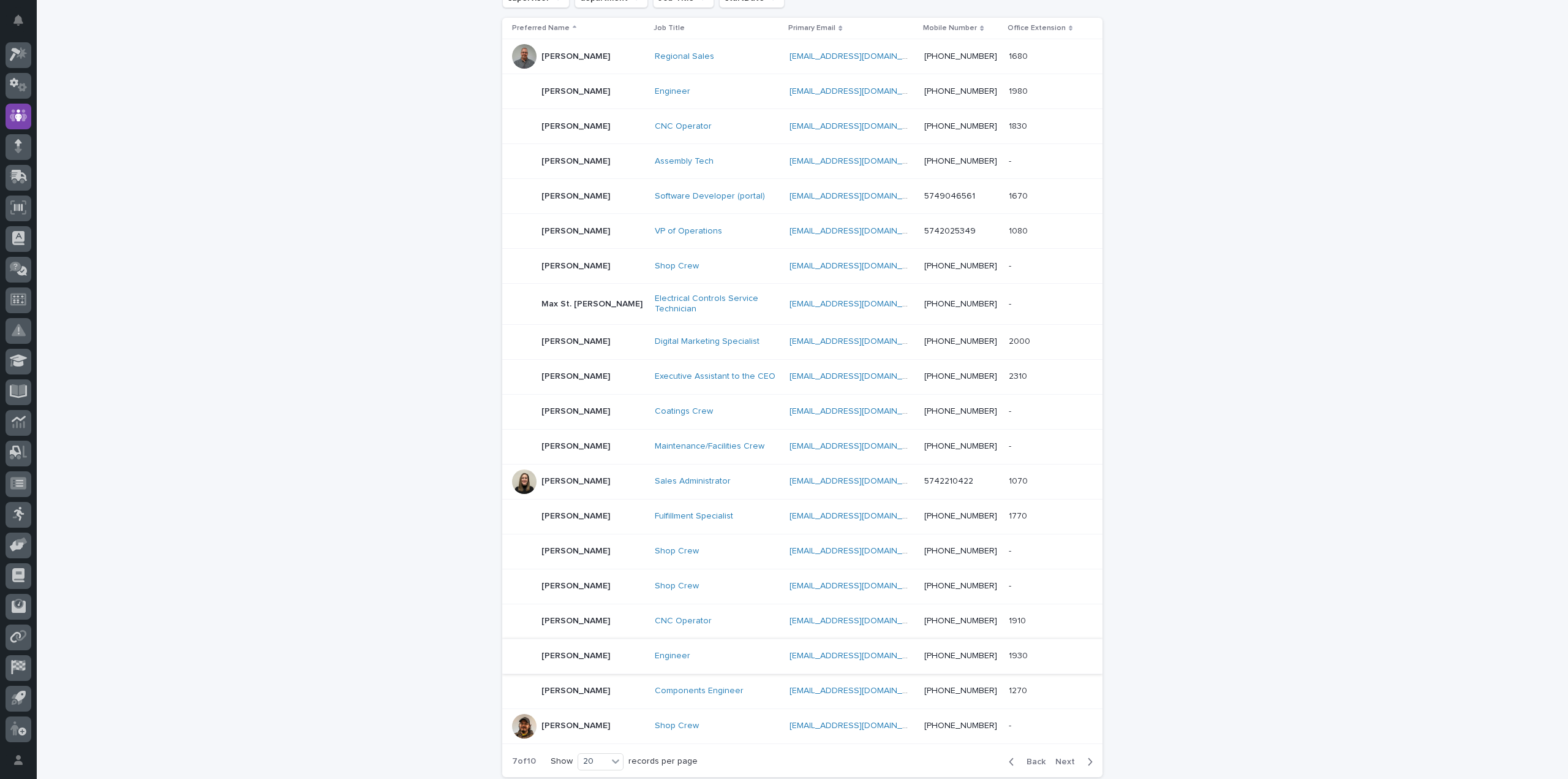
scroll to position [222, 0]
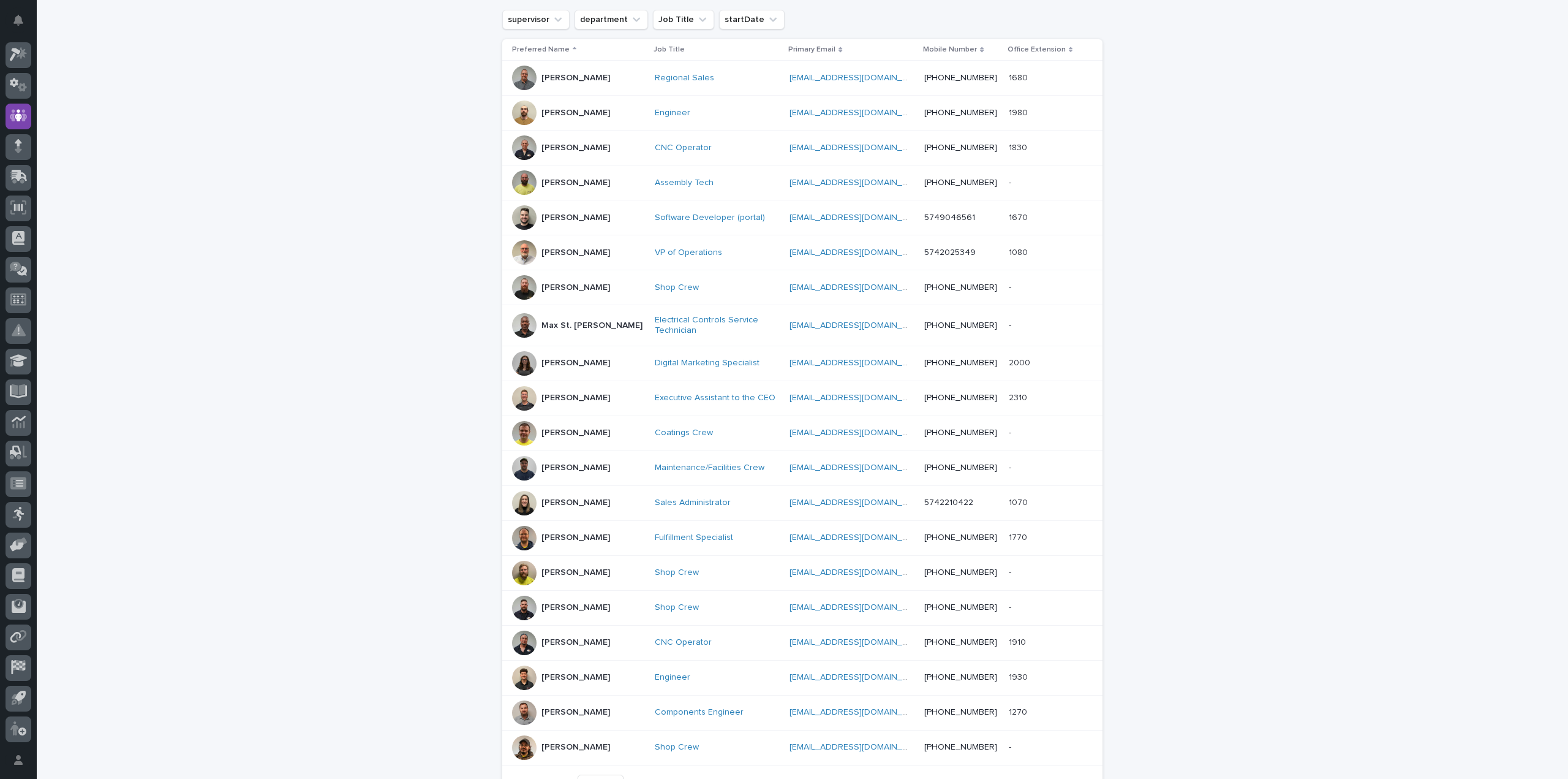
click at [564, 108] on p "Marston Norris" at bounding box center [576, 113] width 69 height 10
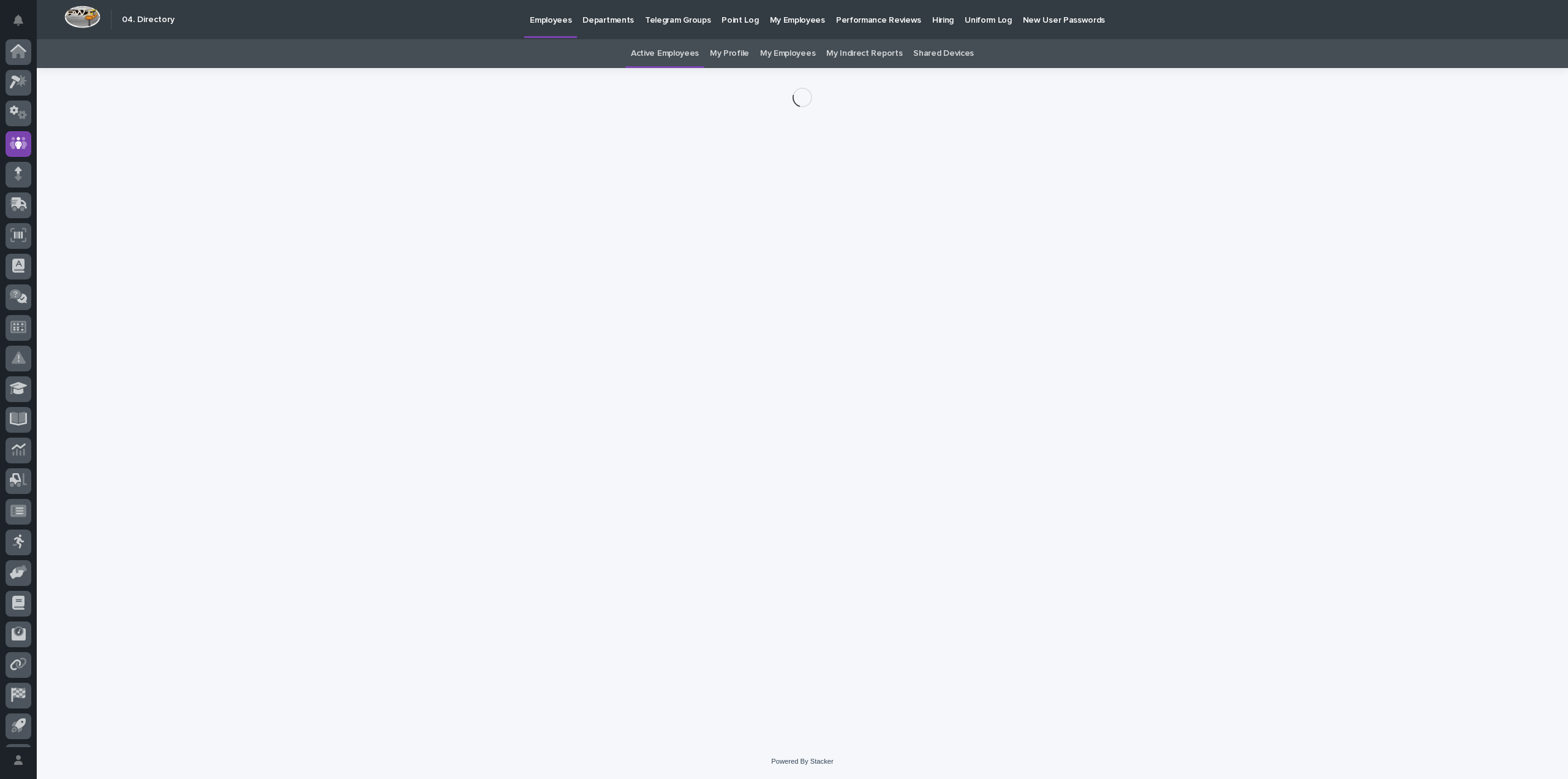
scroll to position [28, 0]
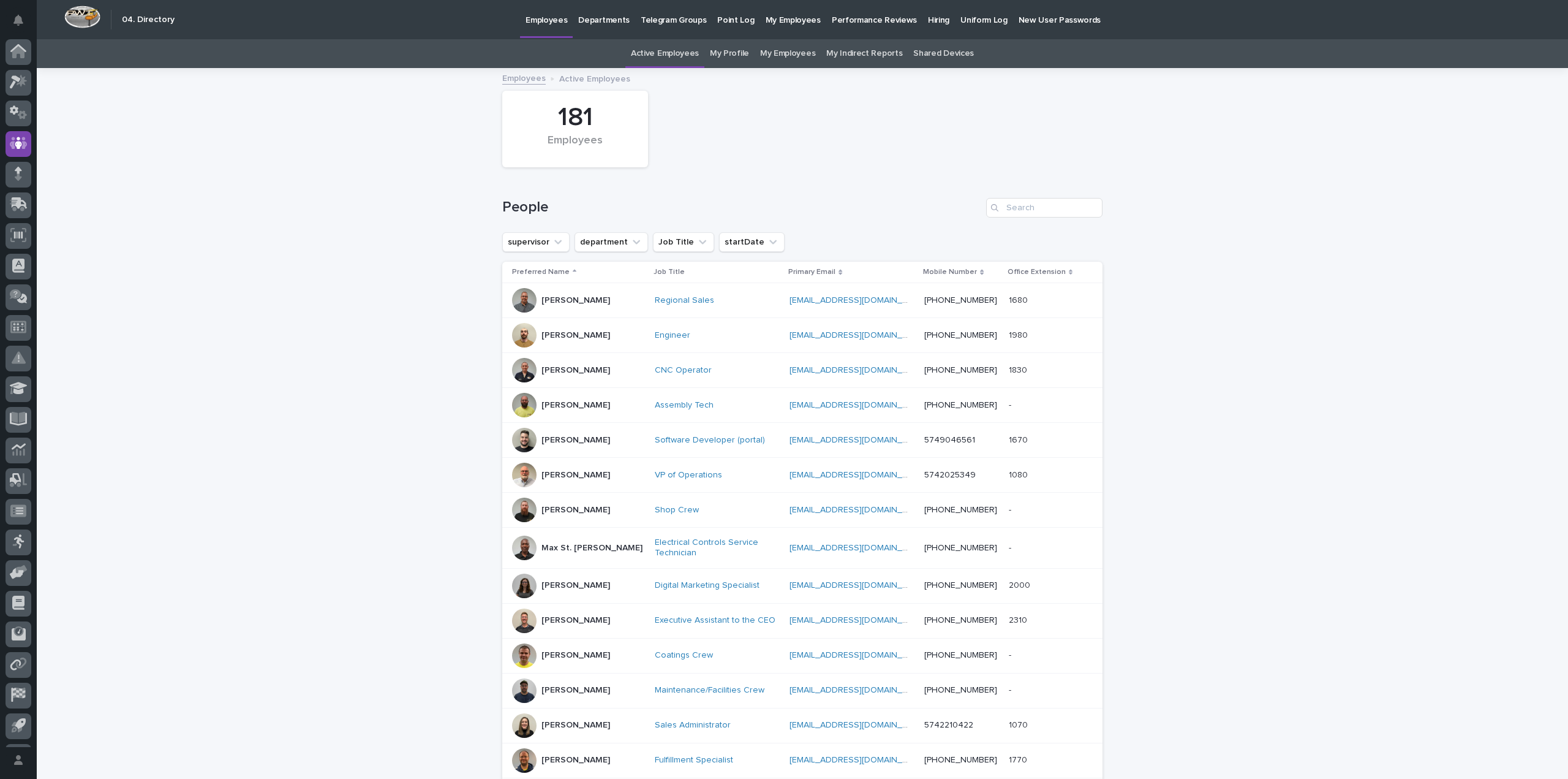
scroll to position [39, 0]
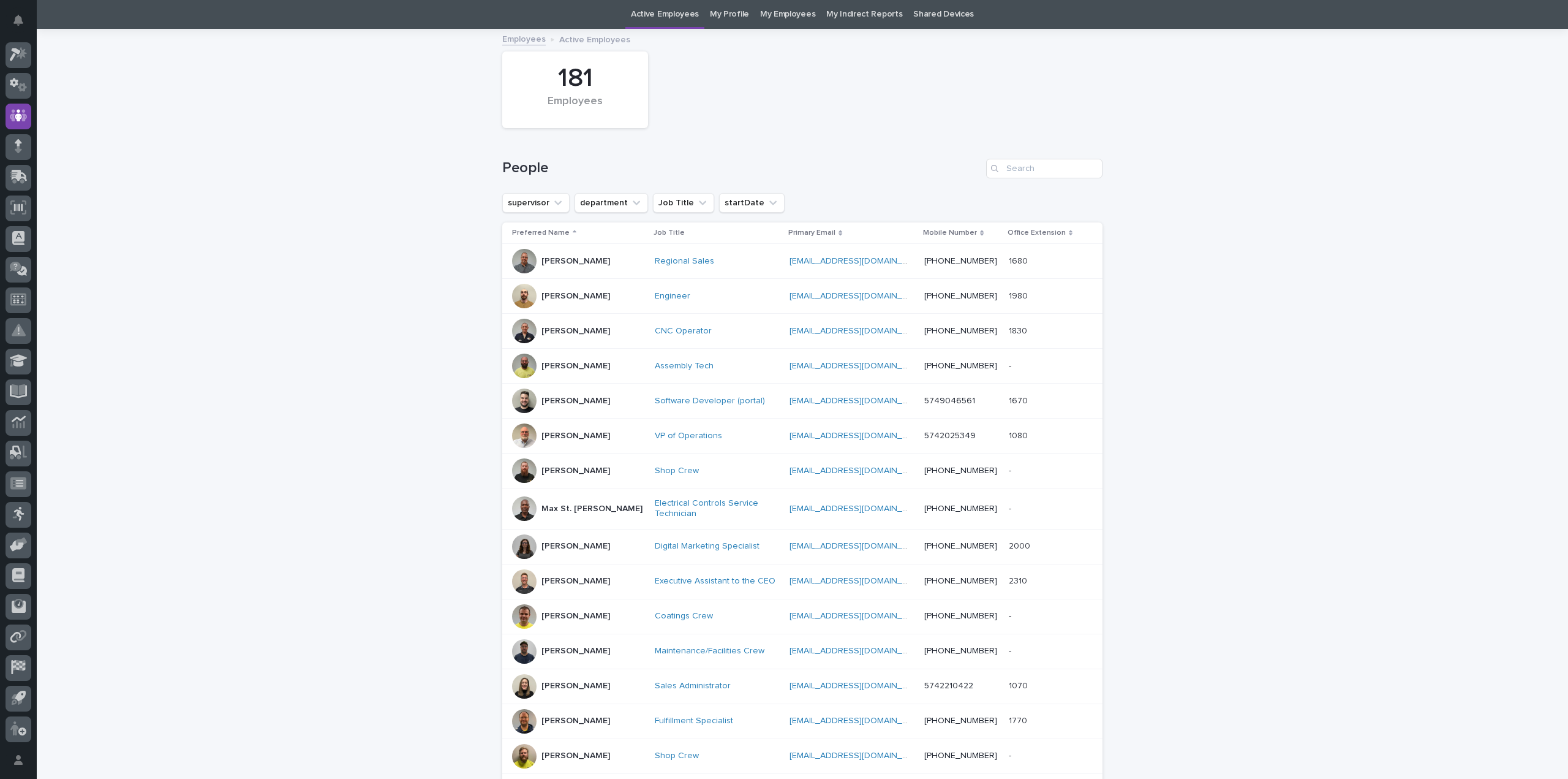
click at [579, 546] on p "Megan Ergle" at bounding box center [576, 546] width 69 height 10
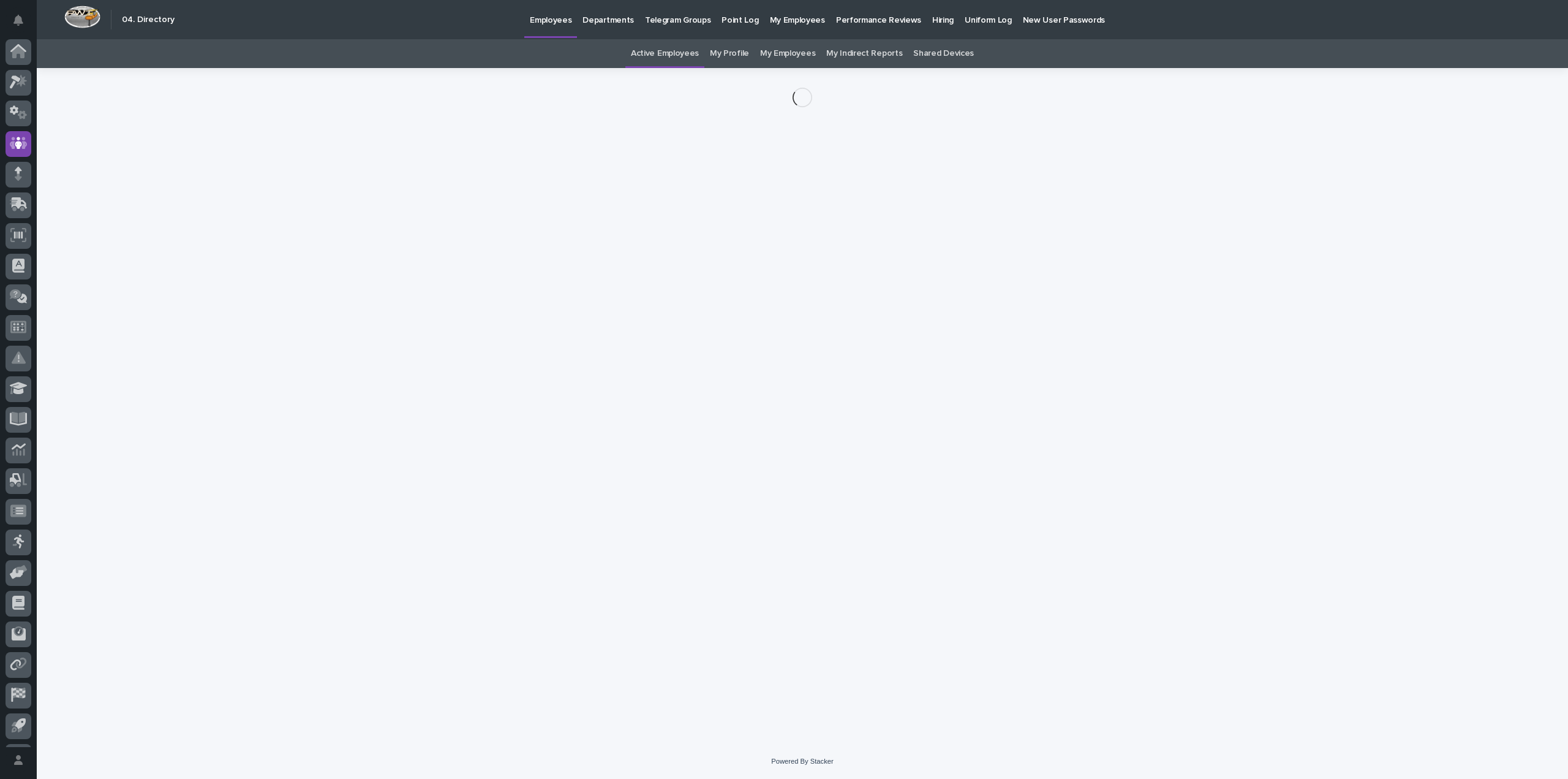
scroll to position [28, 0]
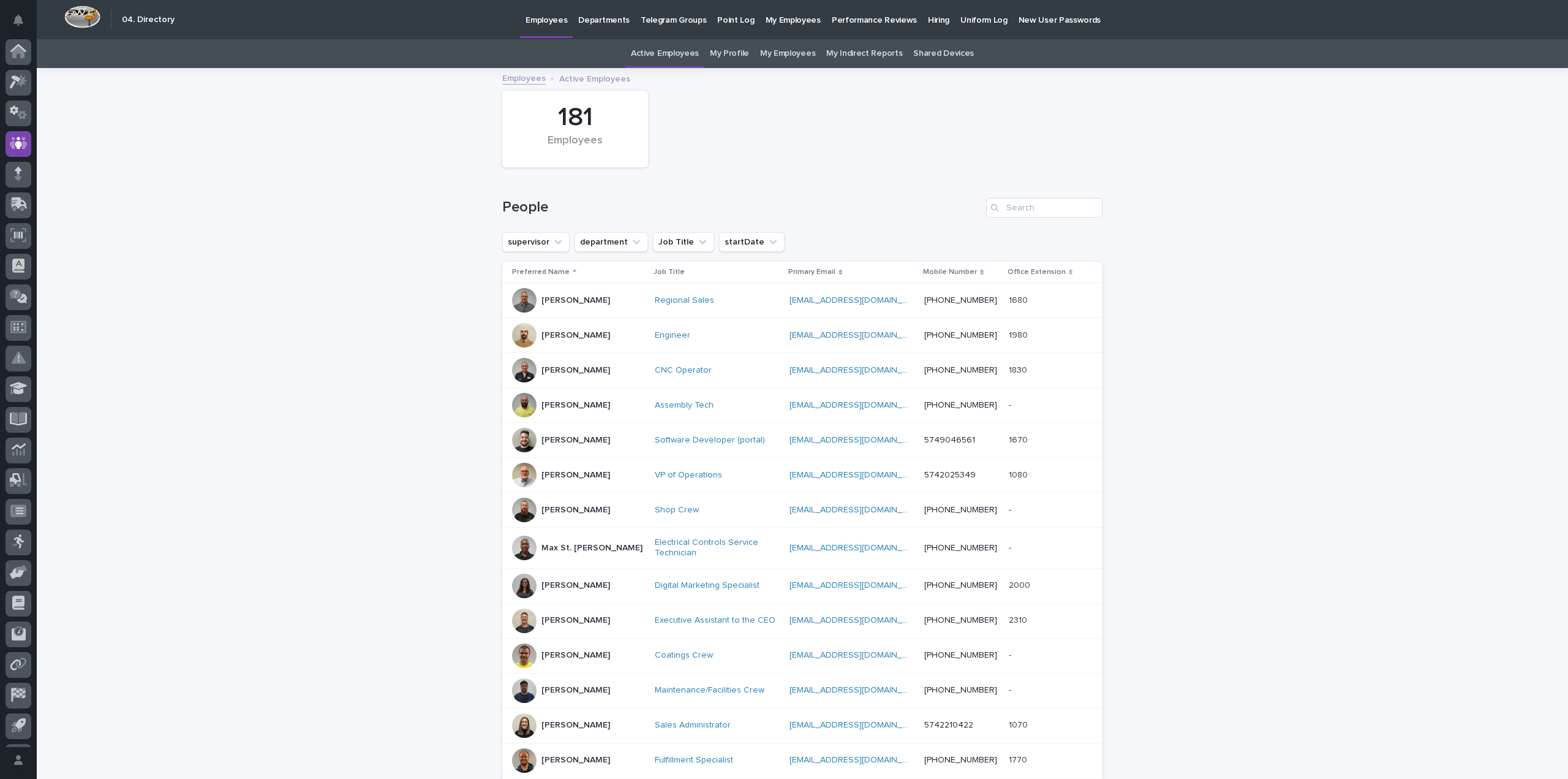
scroll to position [39, 0]
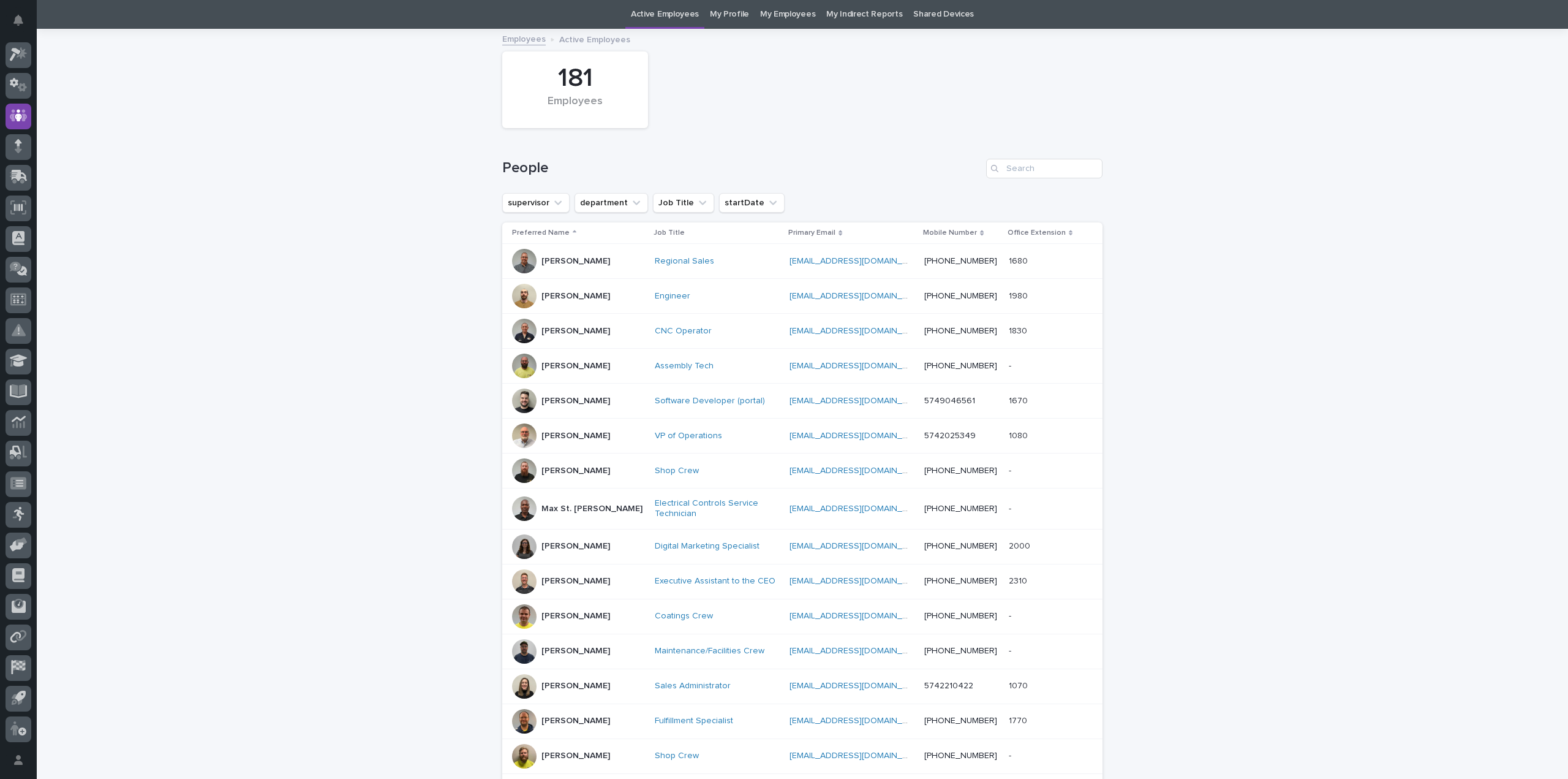
click at [571, 578] on p "Micah Hershberger" at bounding box center [576, 581] width 69 height 10
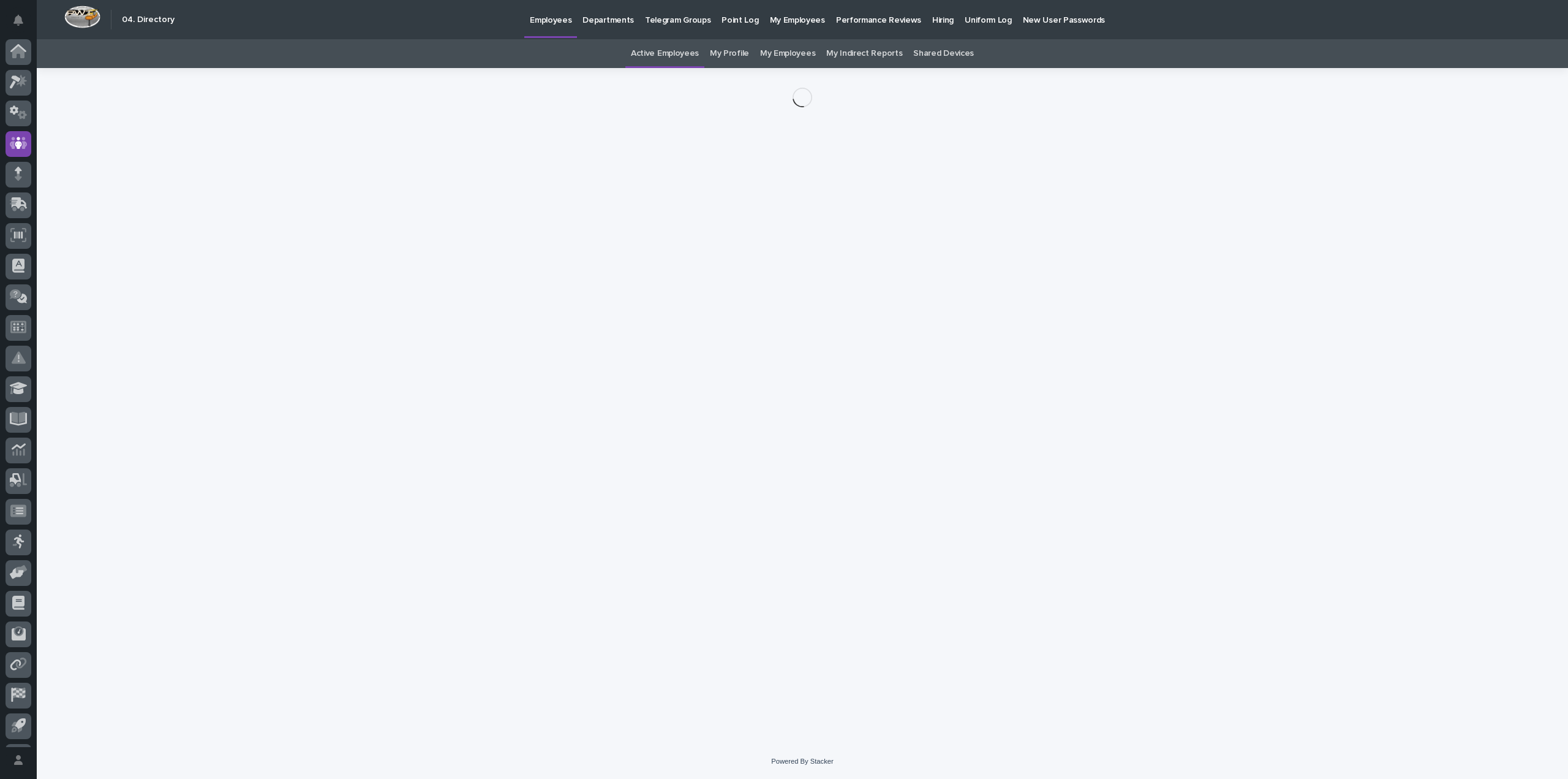
scroll to position [28, 0]
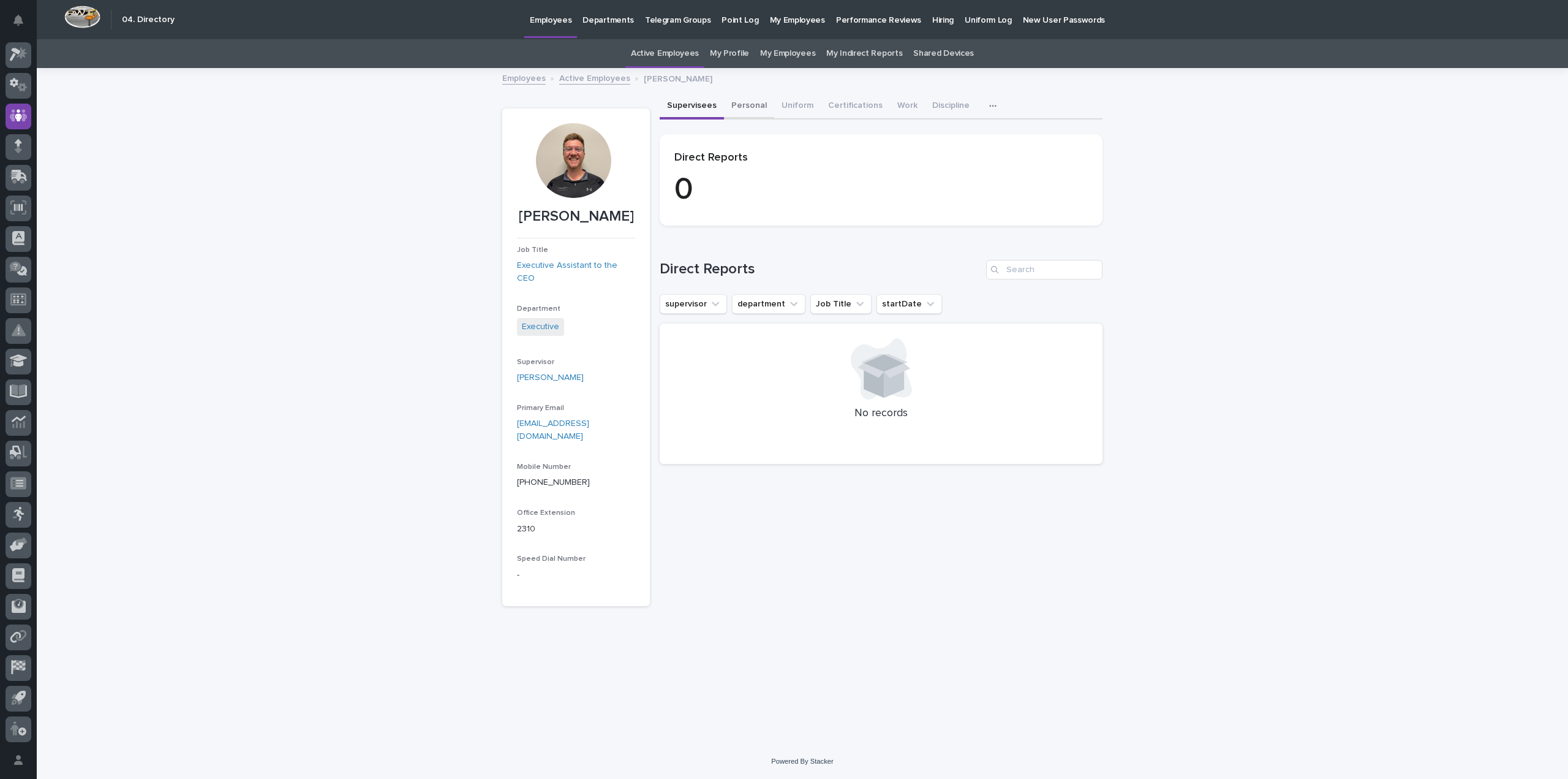
click at [750, 103] on button "Personal" at bounding box center [749, 107] width 50 height 26
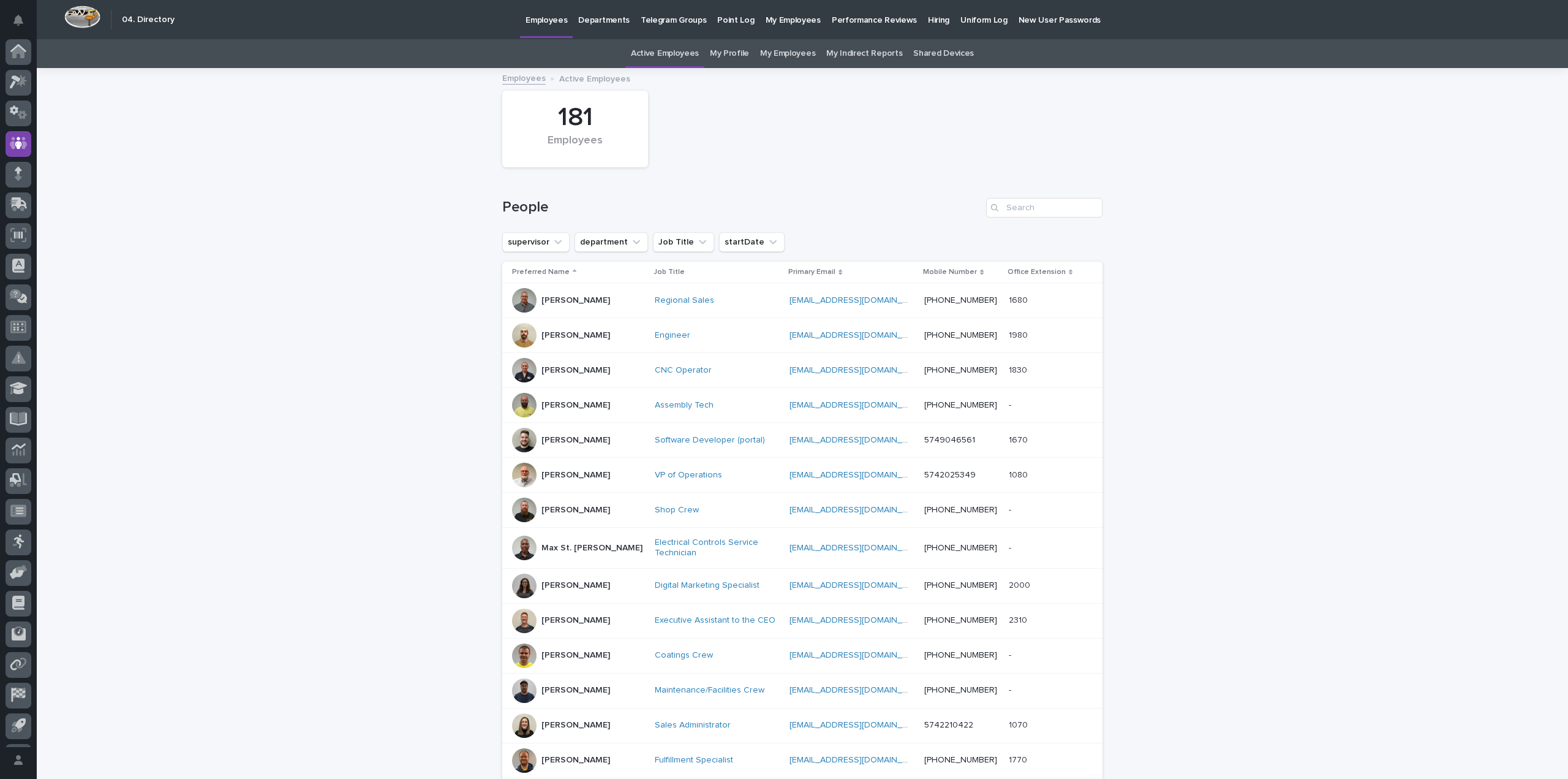
scroll to position [39, 0]
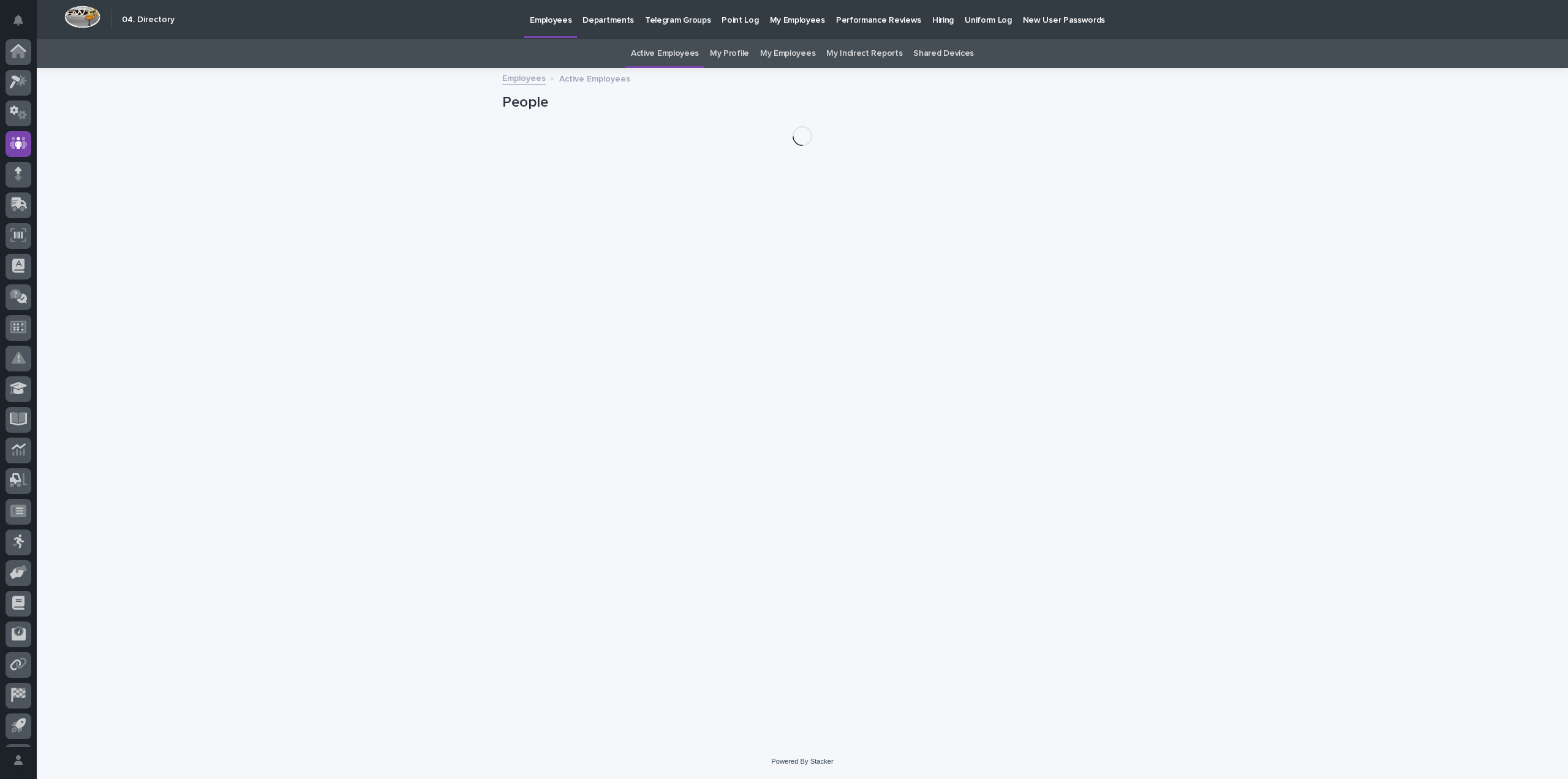
scroll to position [28, 0]
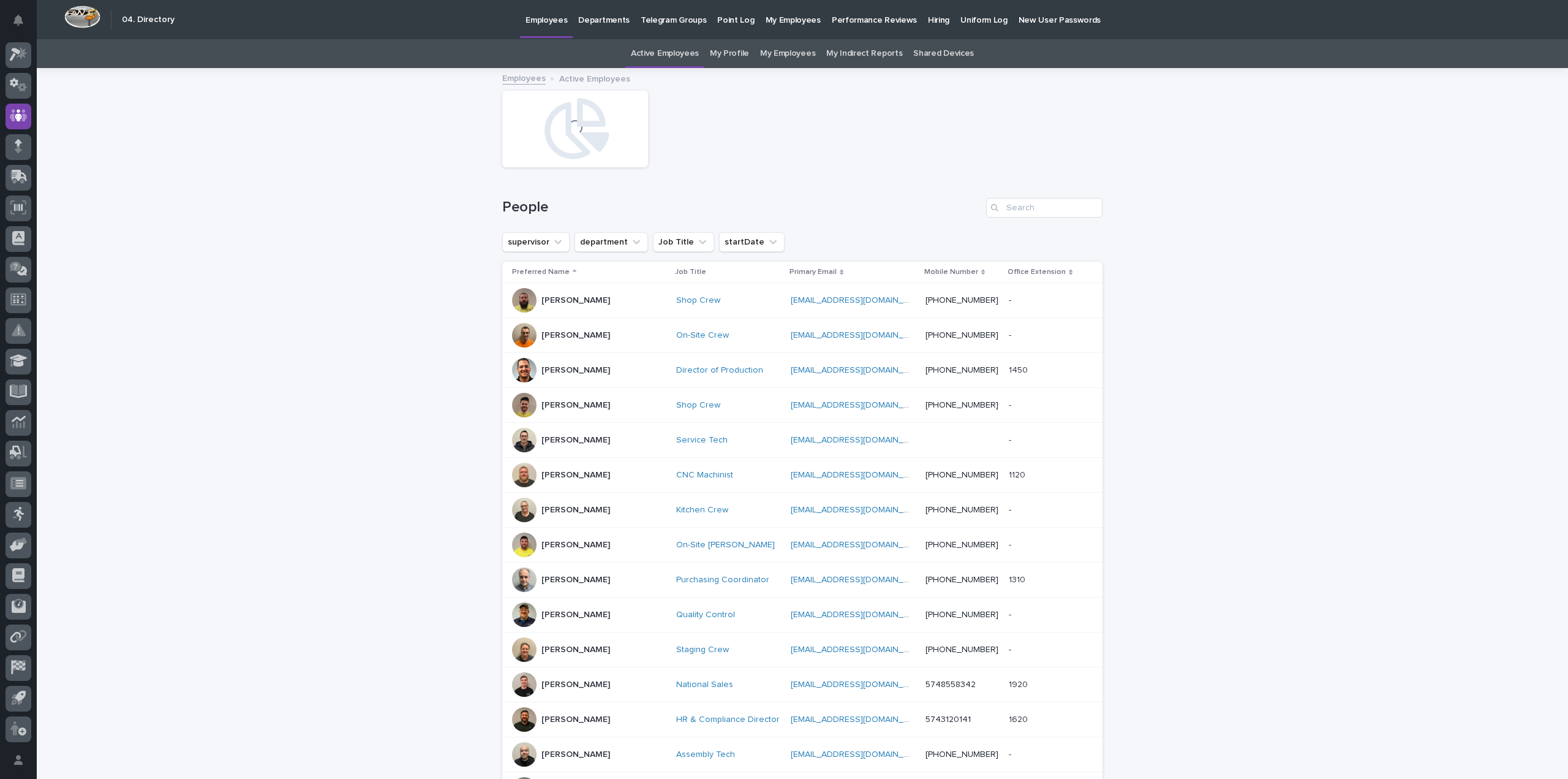
click at [928, 21] on p "Hiring" at bounding box center [938, 13] width 21 height 26
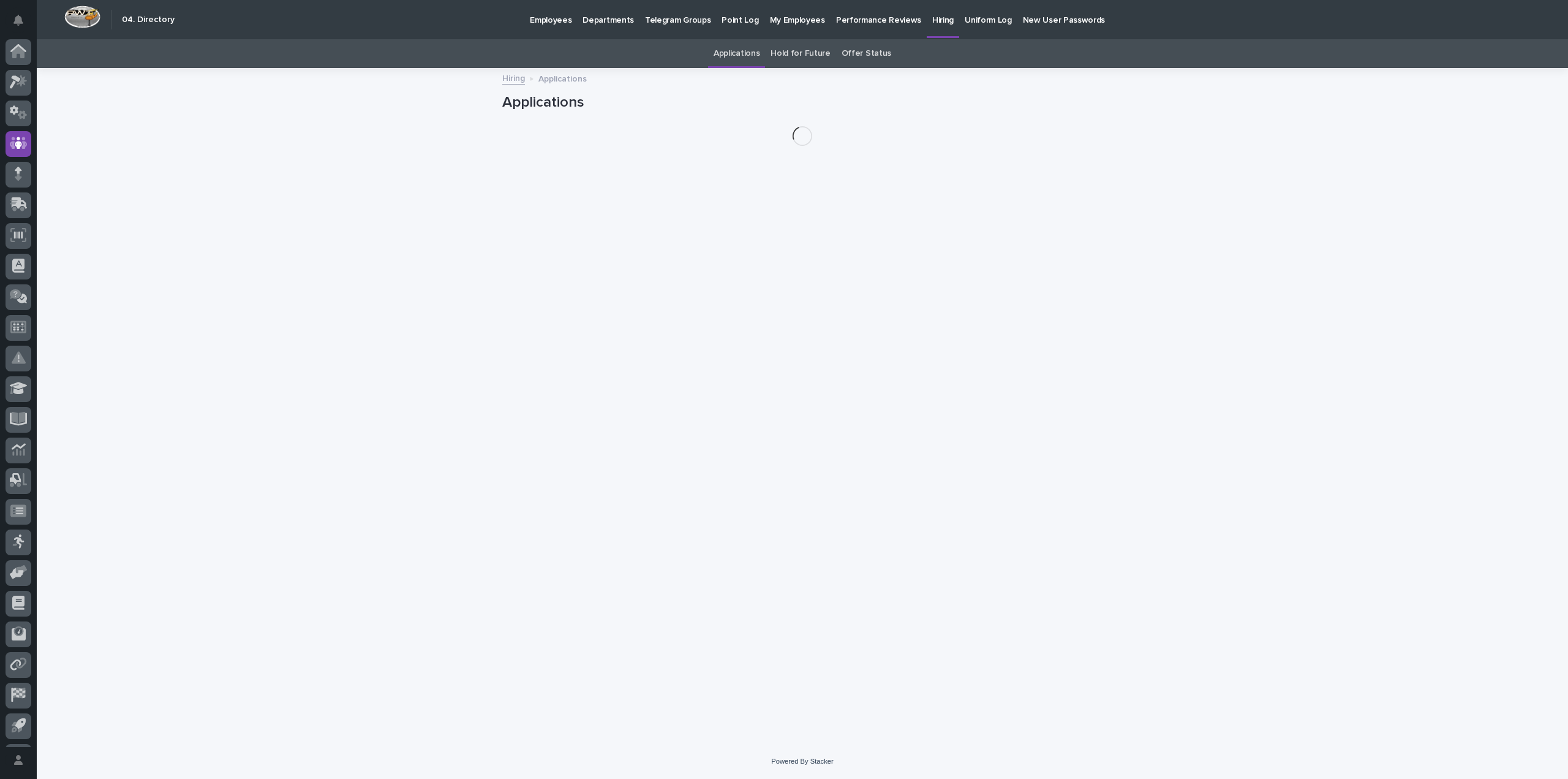
scroll to position [28, 0]
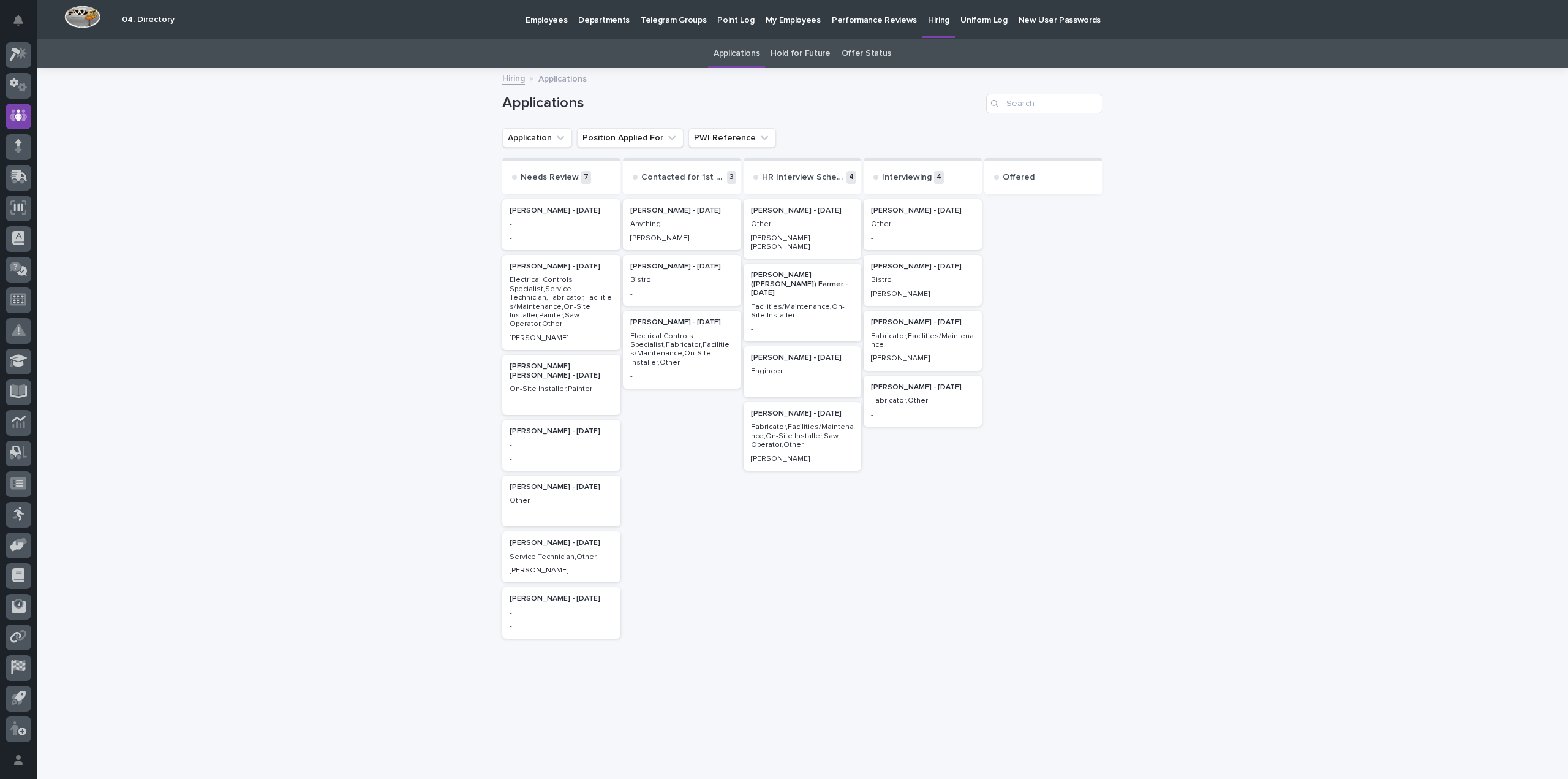
click at [831, 452] on div "[PERSON_NAME]" at bounding box center [802, 458] width 103 height 11
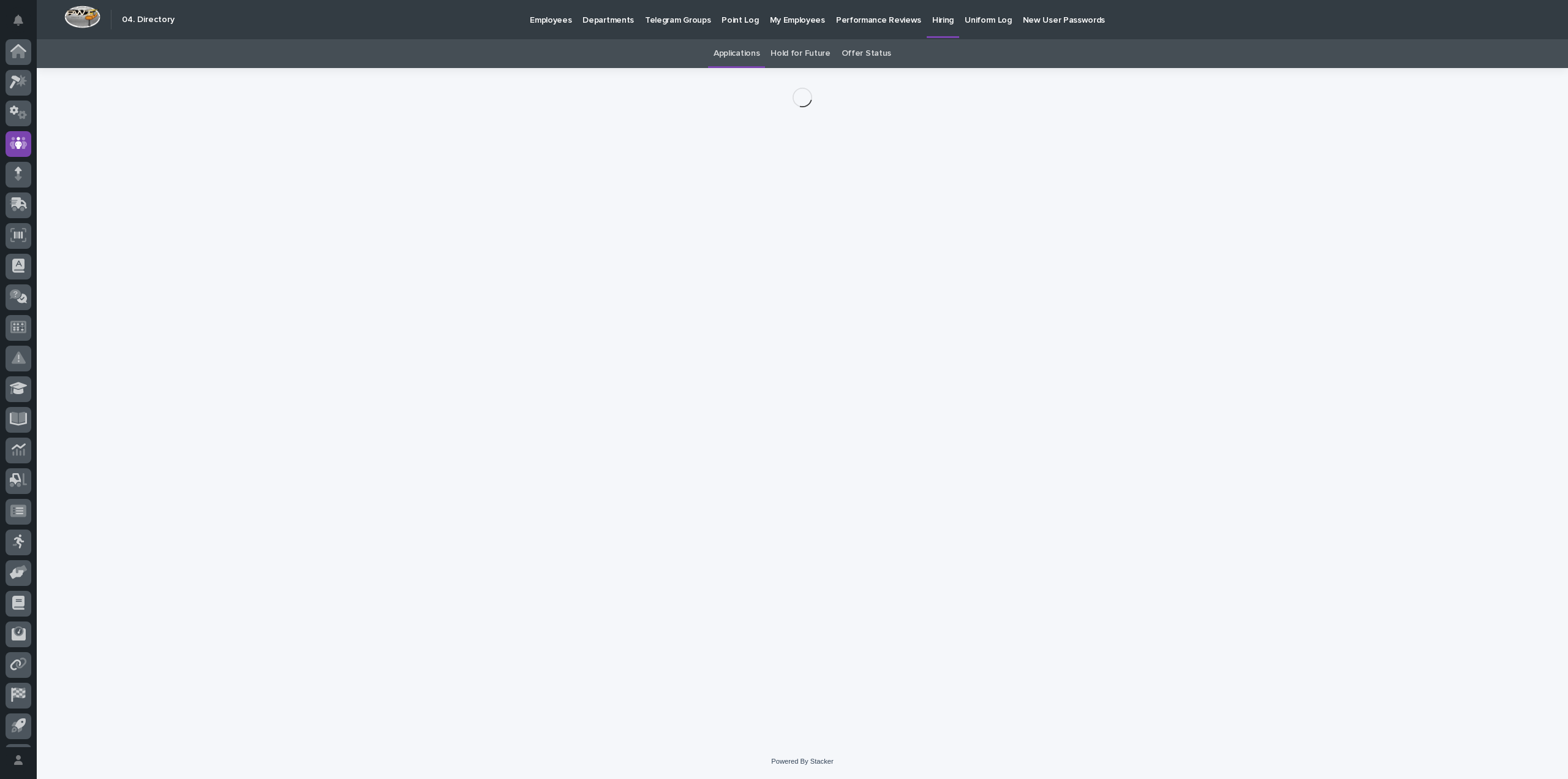
scroll to position [28, 0]
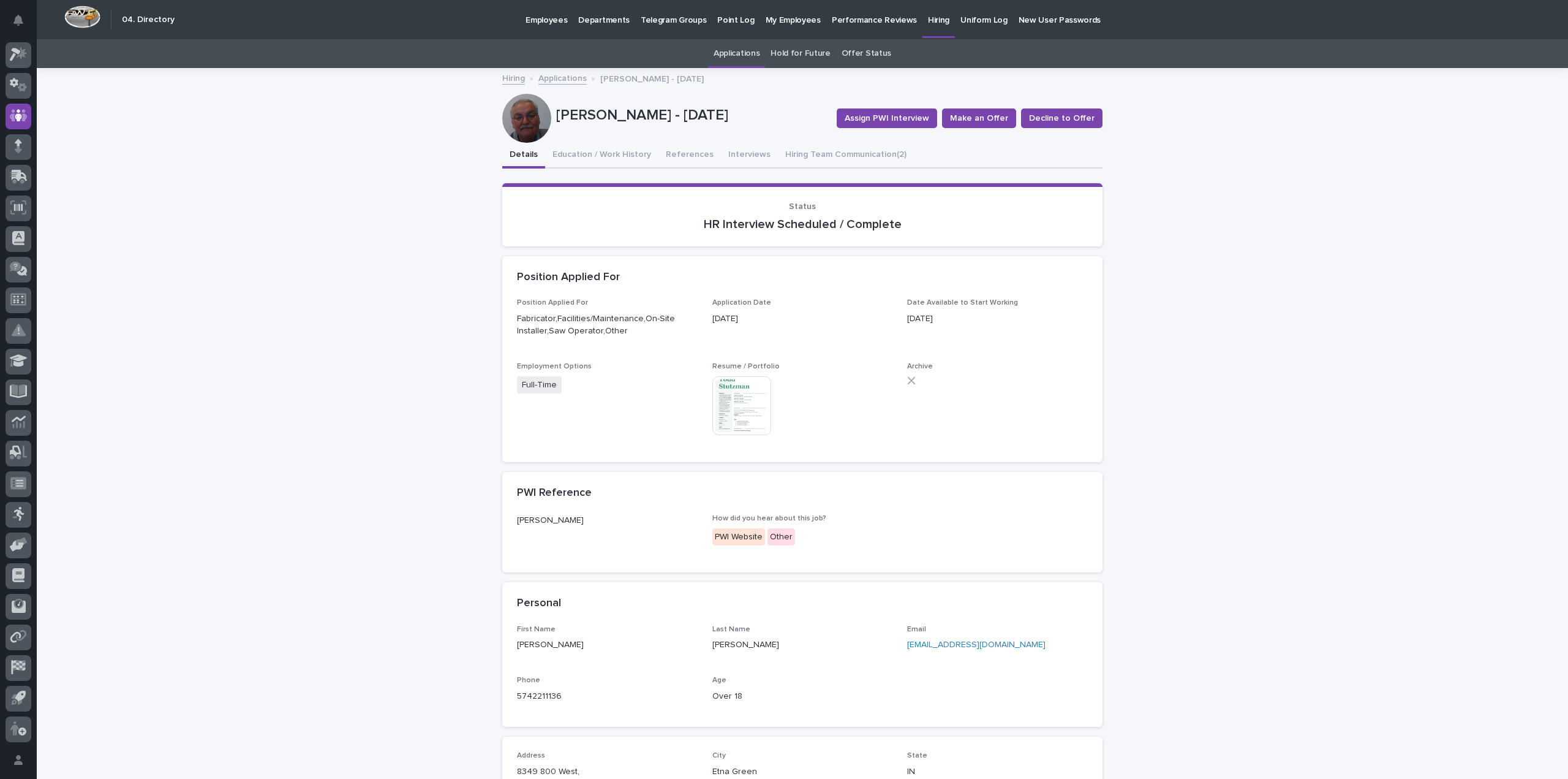
click at [753, 414] on img at bounding box center [742, 406] width 59 height 59
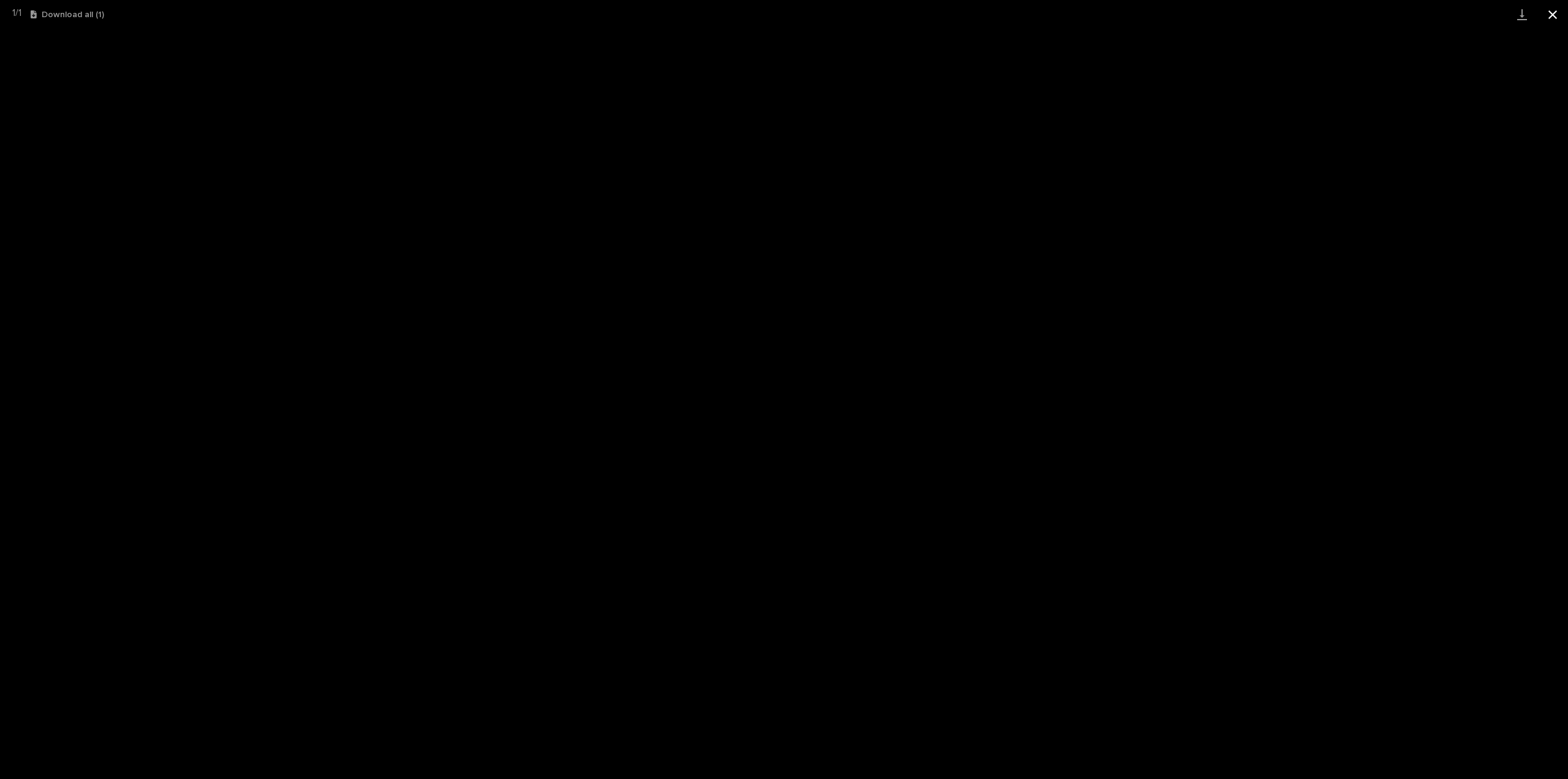
click at [1549, 13] on button "Close gallery" at bounding box center [1553, 14] width 31 height 29
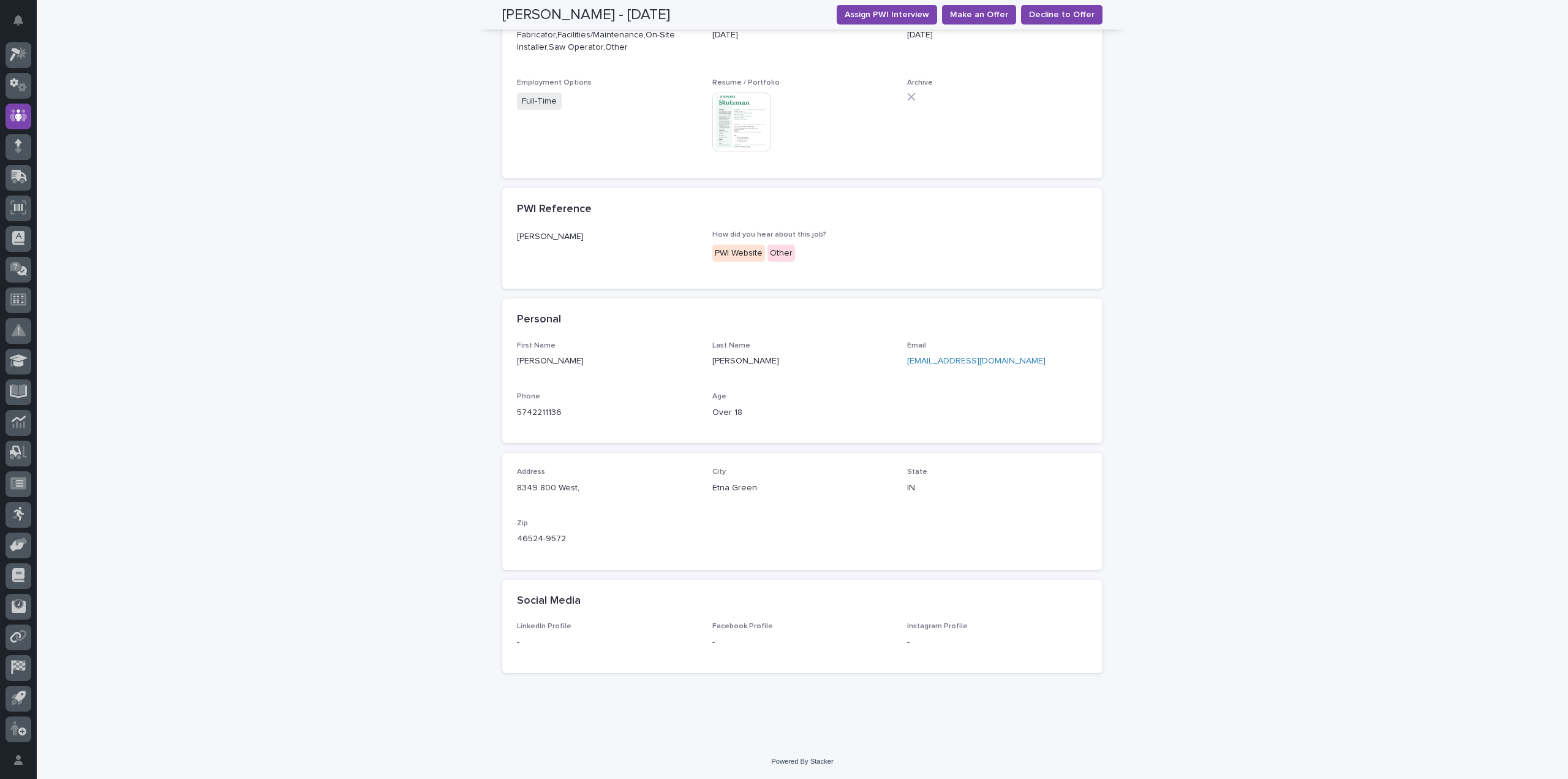
scroll to position [0, 0]
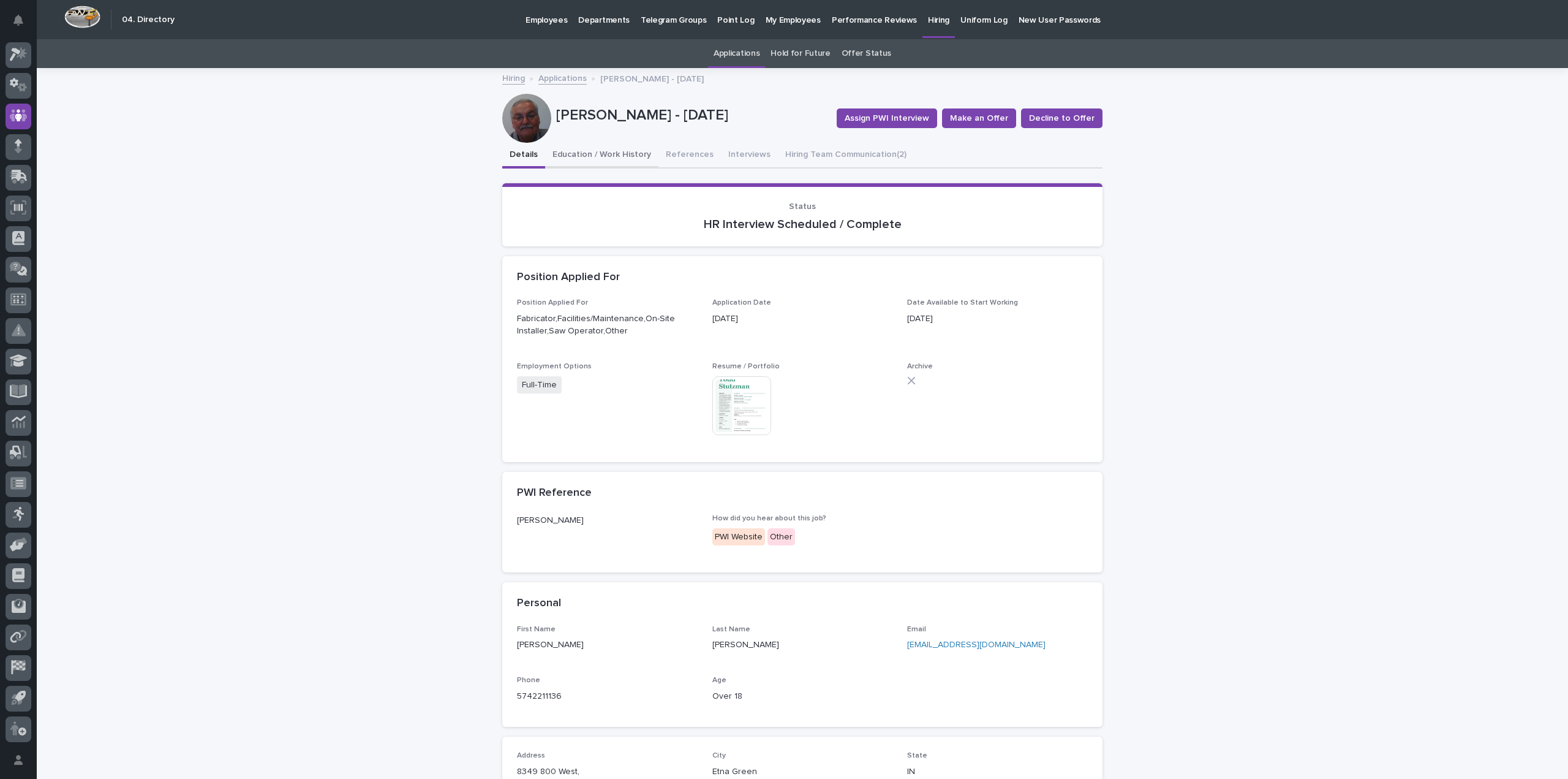
click at [590, 151] on button "Education / Work History" at bounding box center [601, 156] width 113 height 26
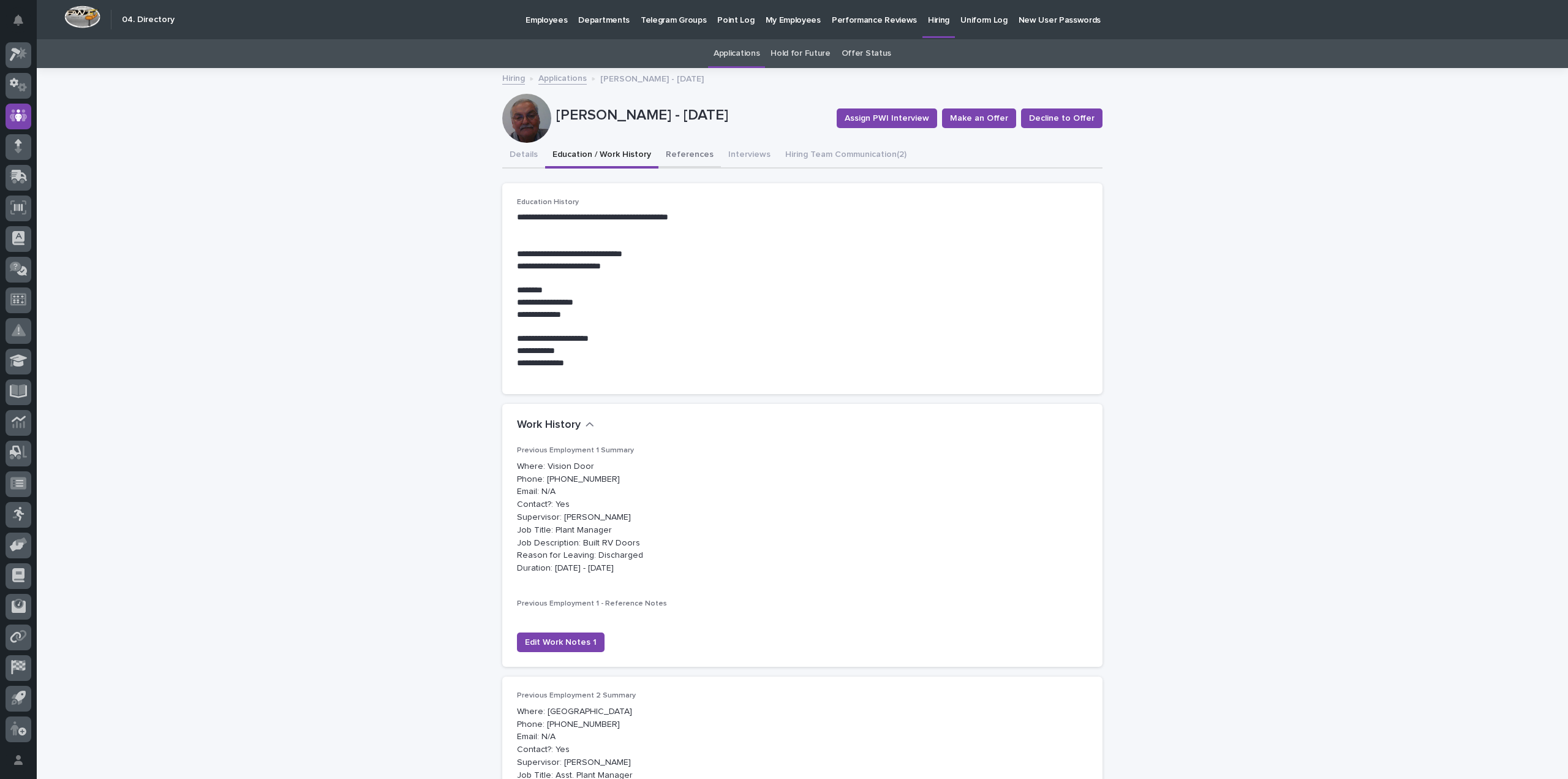
click at [689, 147] on button "References" at bounding box center [689, 156] width 62 height 26
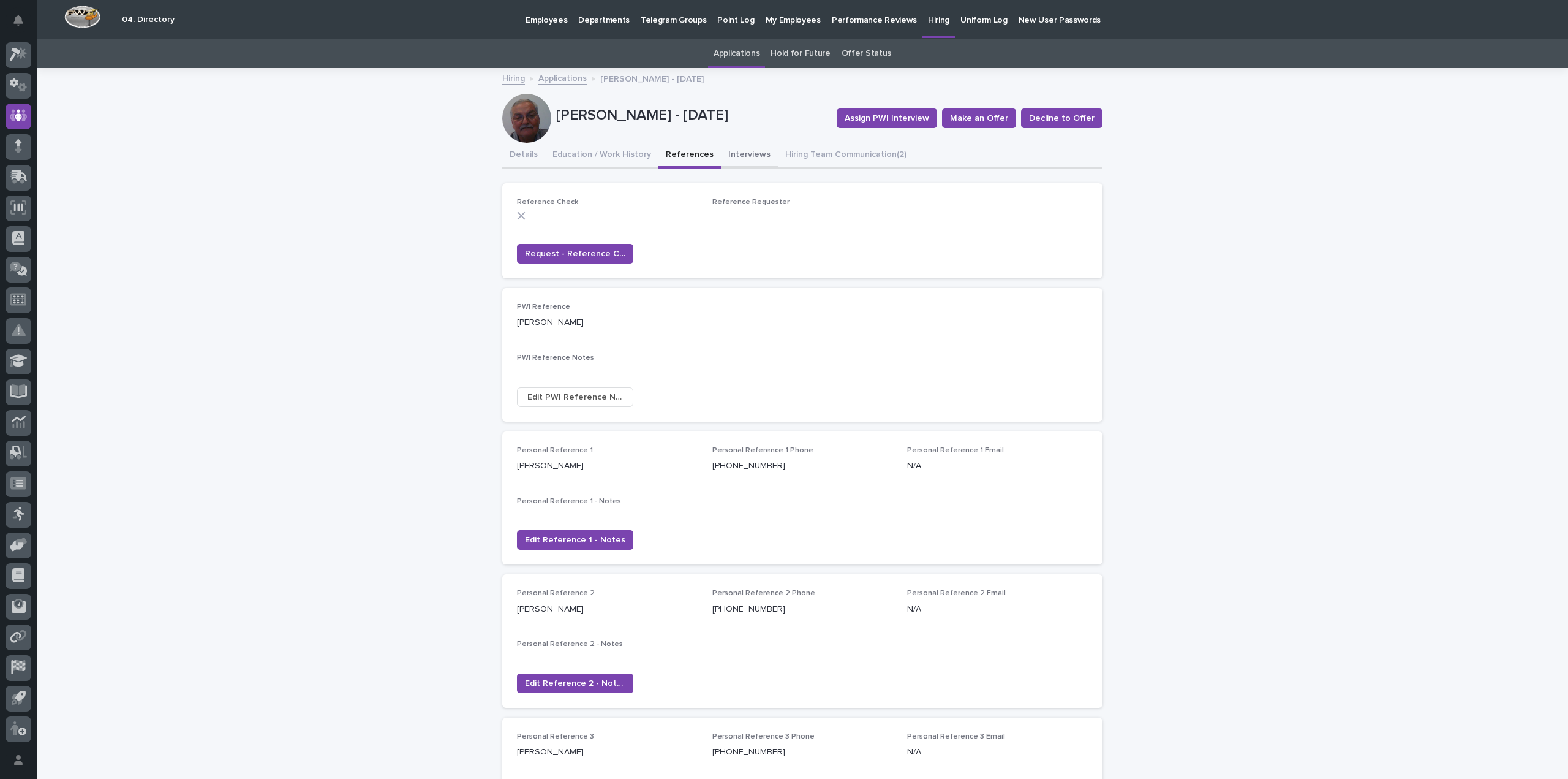
click at [743, 153] on button "Interviews" at bounding box center [749, 156] width 57 height 26
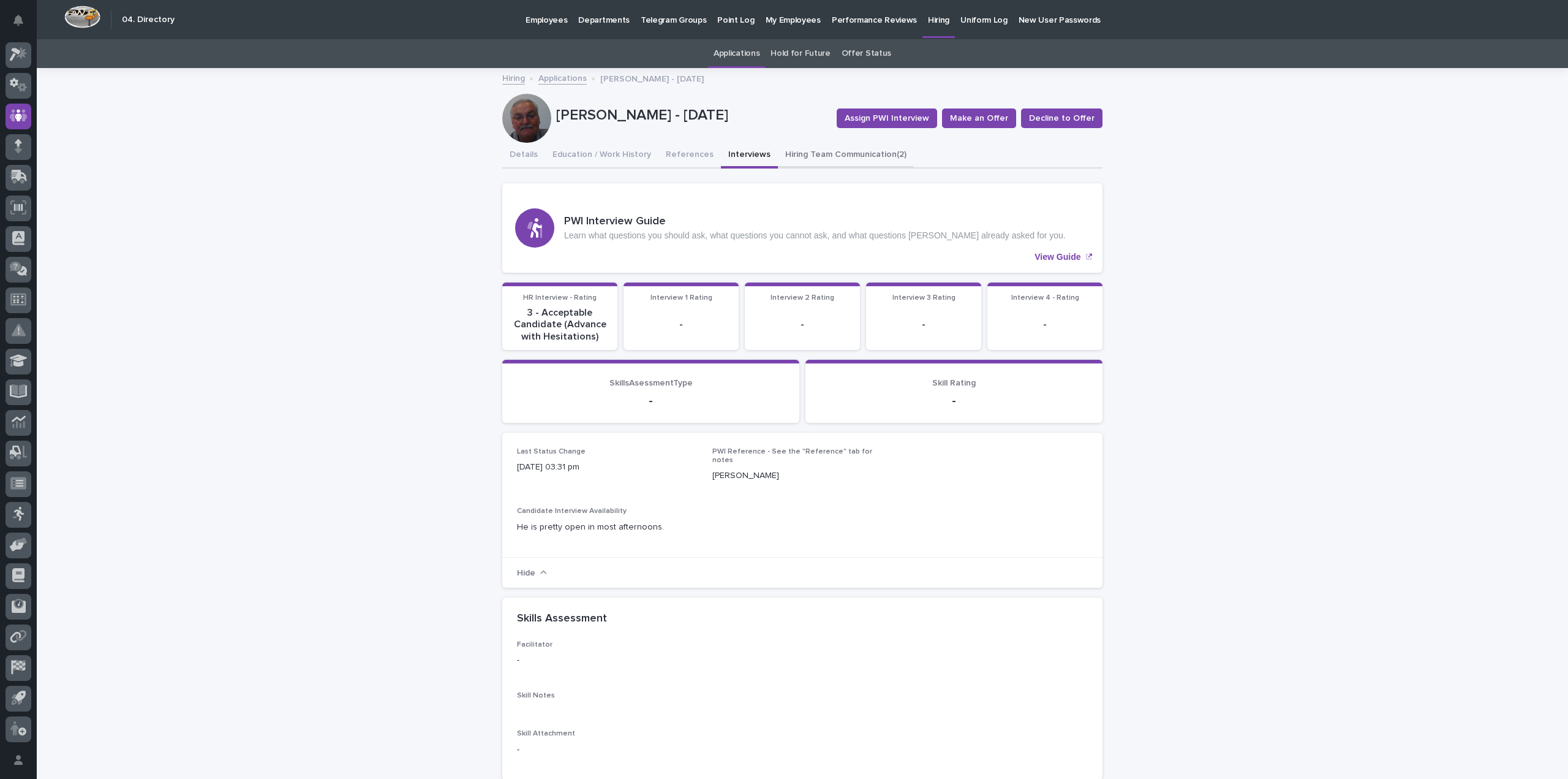
click at [789, 154] on button "Hiring Team Communication (2)" at bounding box center [846, 156] width 136 height 26
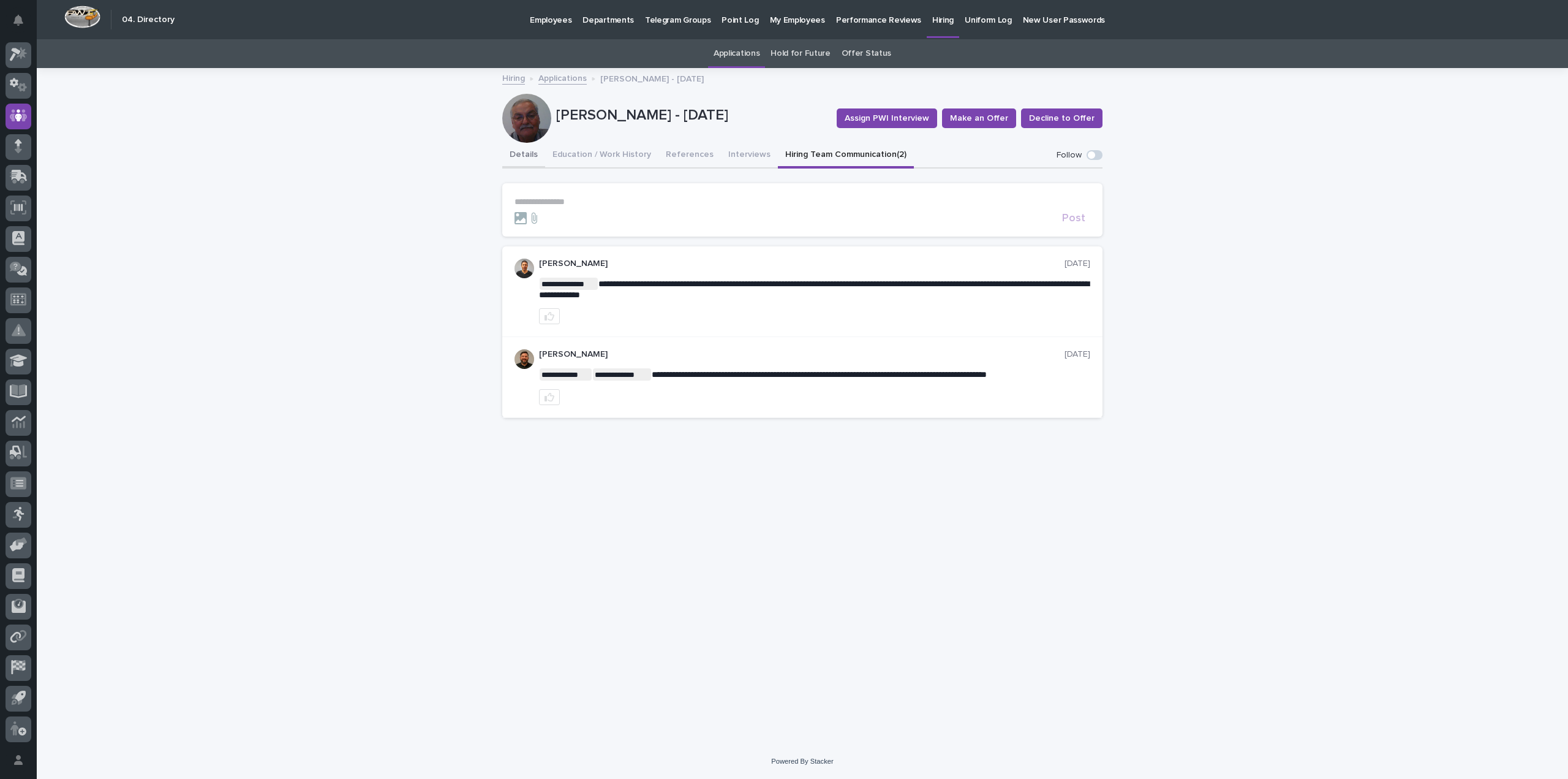
click at [530, 157] on button "Details" at bounding box center [524, 156] width 43 height 26
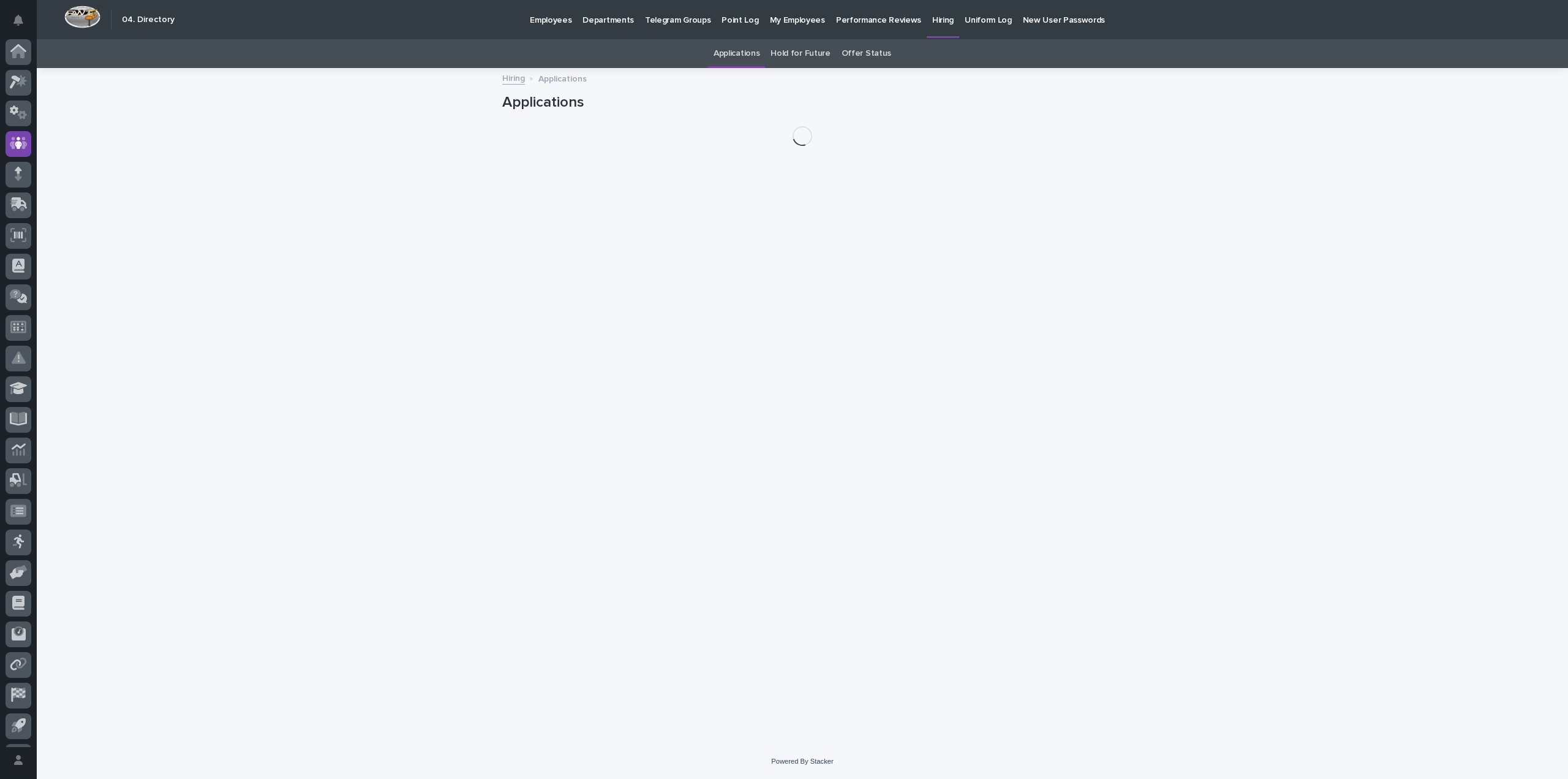
scroll to position [28, 0]
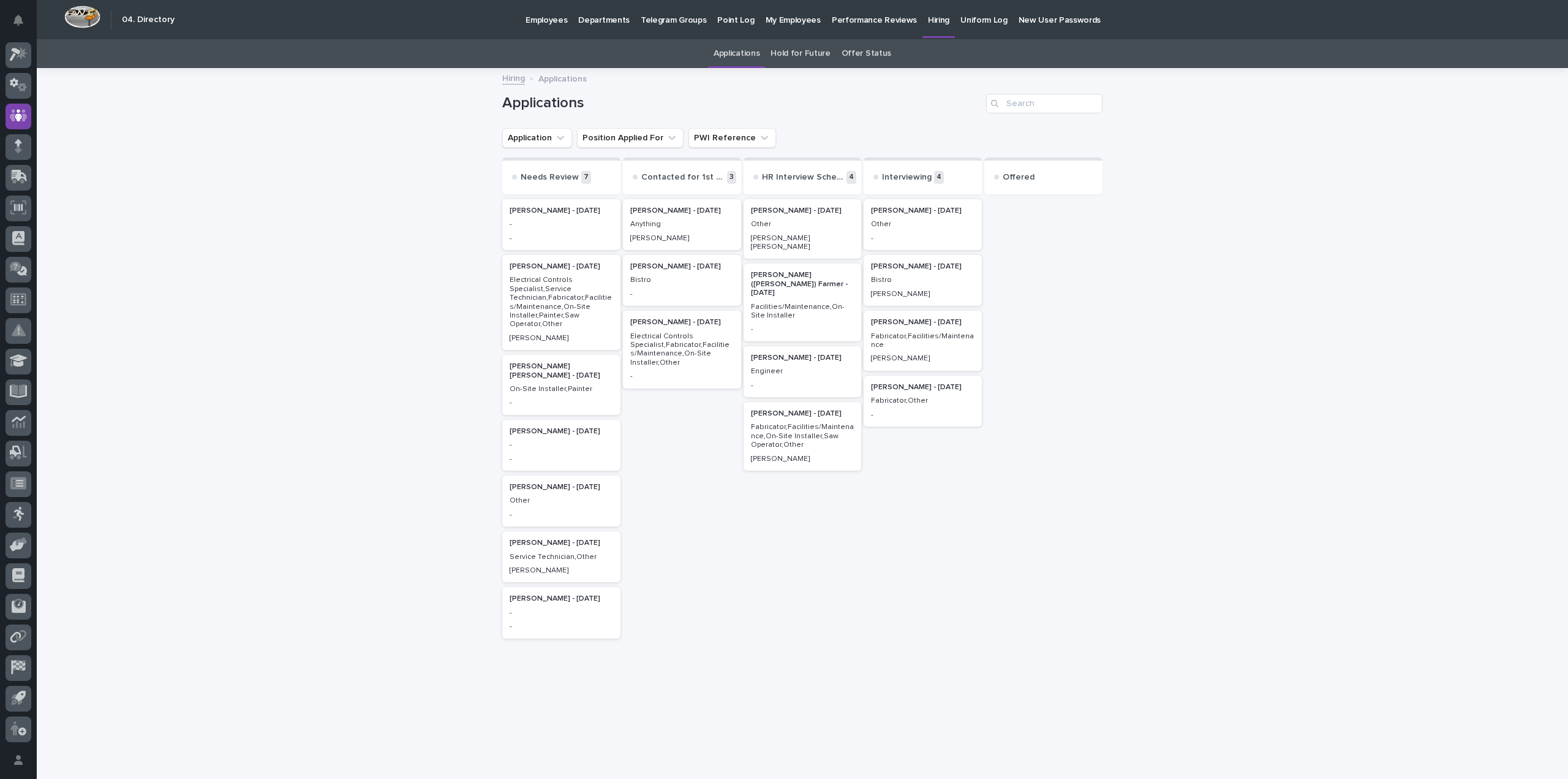
click at [944, 283] on p "Bistro" at bounding box center [922, 280] width 103 height 8
